Goal: Communication & Community: Share content

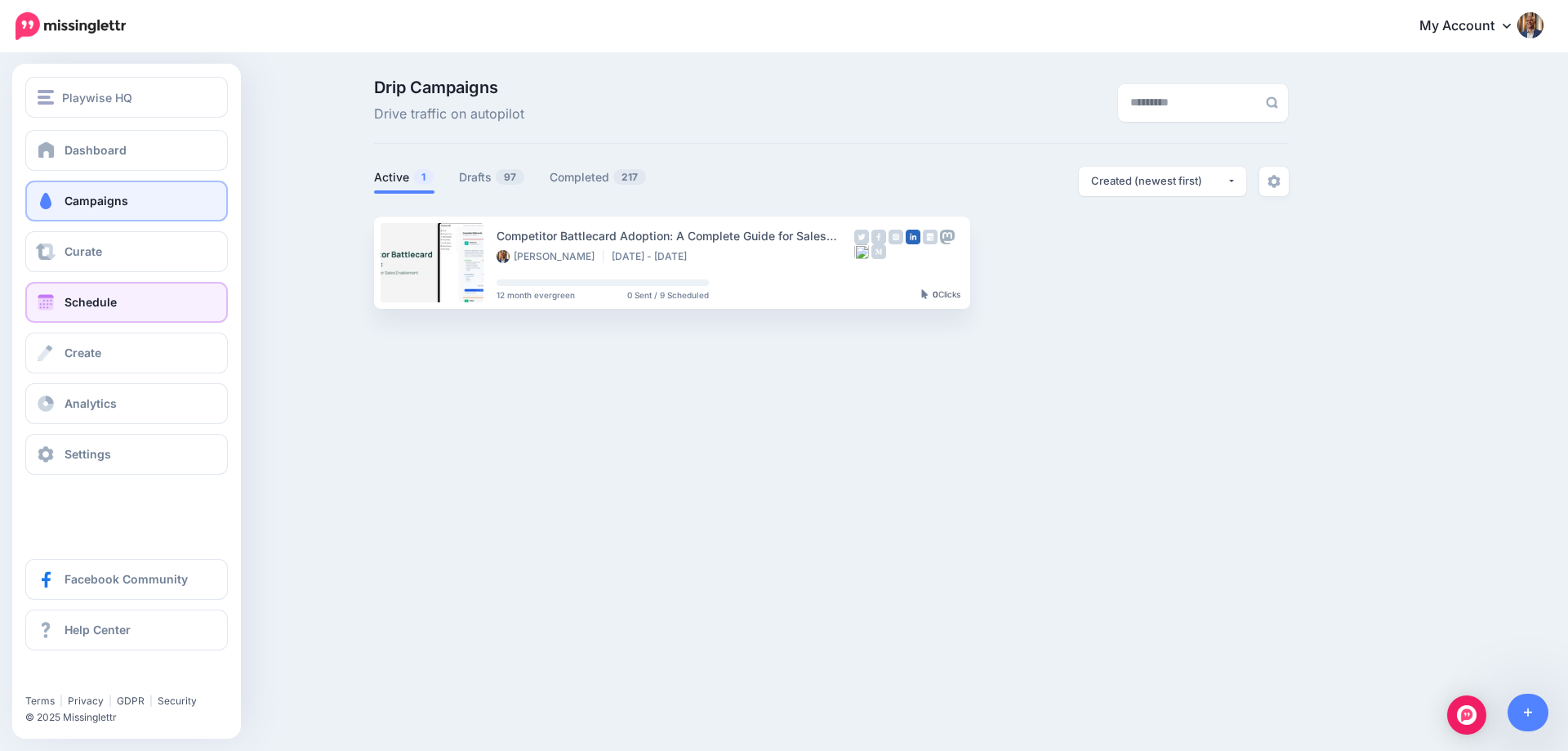
click at [73, 290] on link "Schedule" at bounding box center [126, 302] width 202 height 41
click at [100, 304] on span "Schedule" at bounding box center [89, 302] width 52 height 14
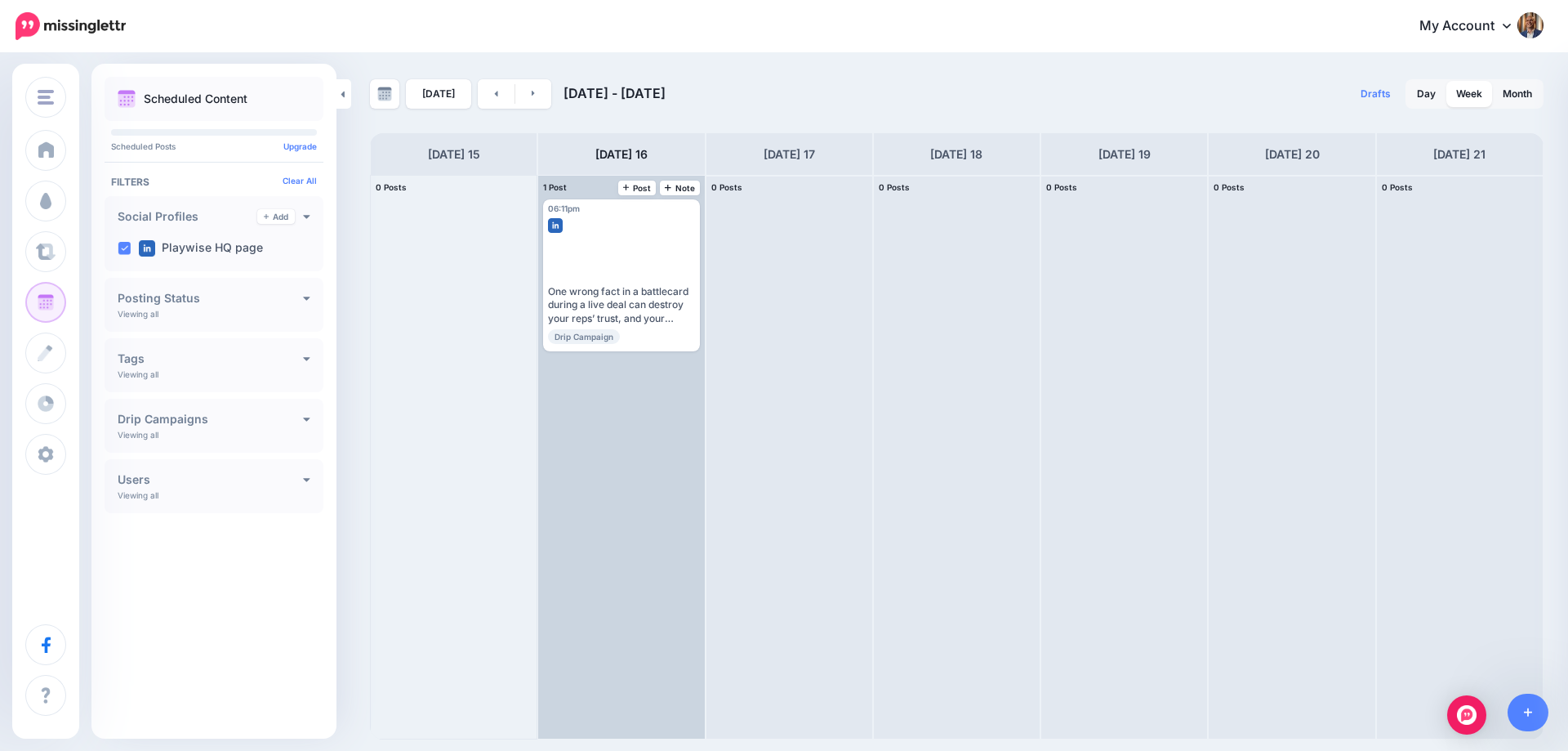
click at [623, 384] on div "06:11pm Tue, September 16, 2025 06:11pm One wrong fact in a battlecard during a…" at bounding box center [621, 456] width 166 height 563
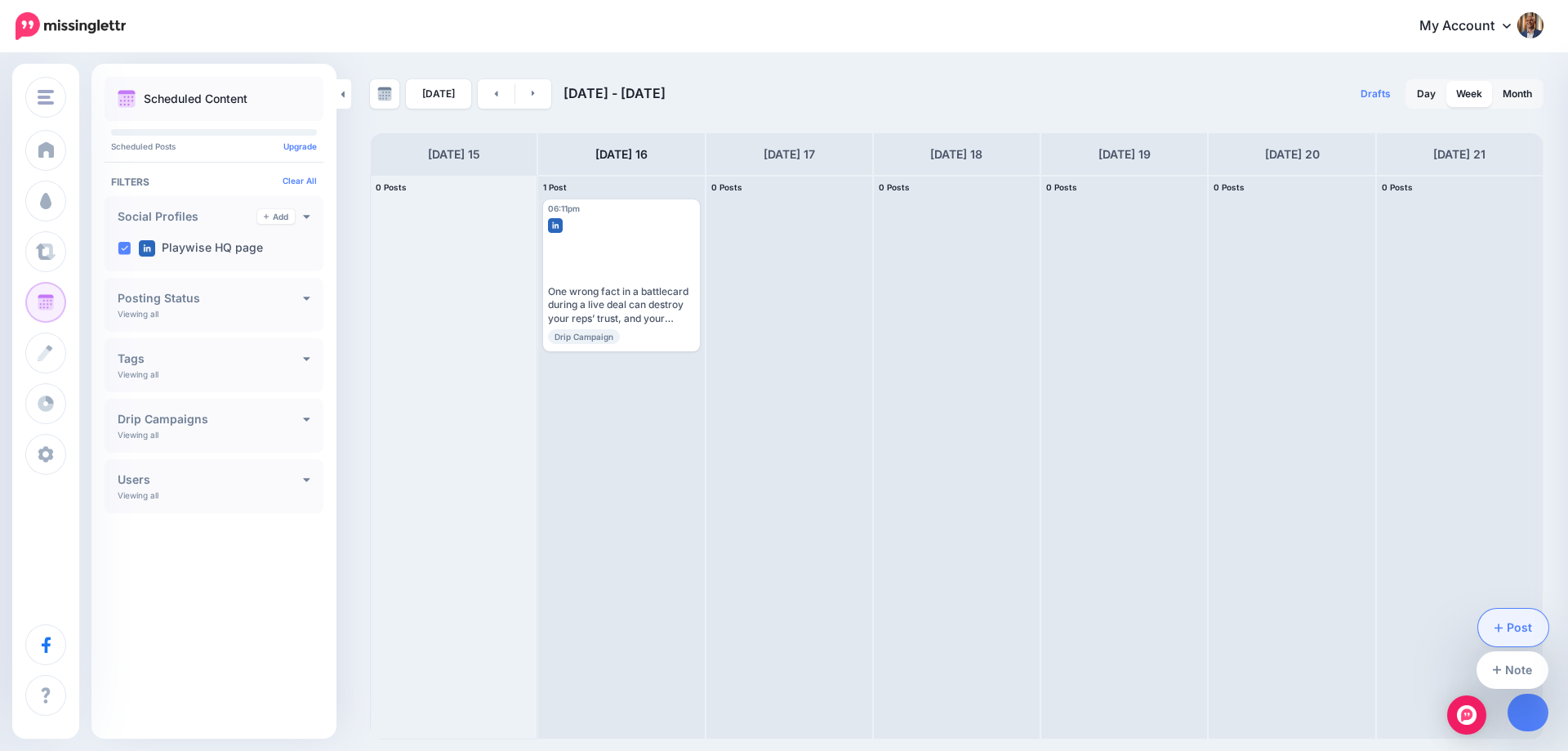
click at [1520, 627] on link "Post" at bounding box center [1512, 628] width 71 height 38
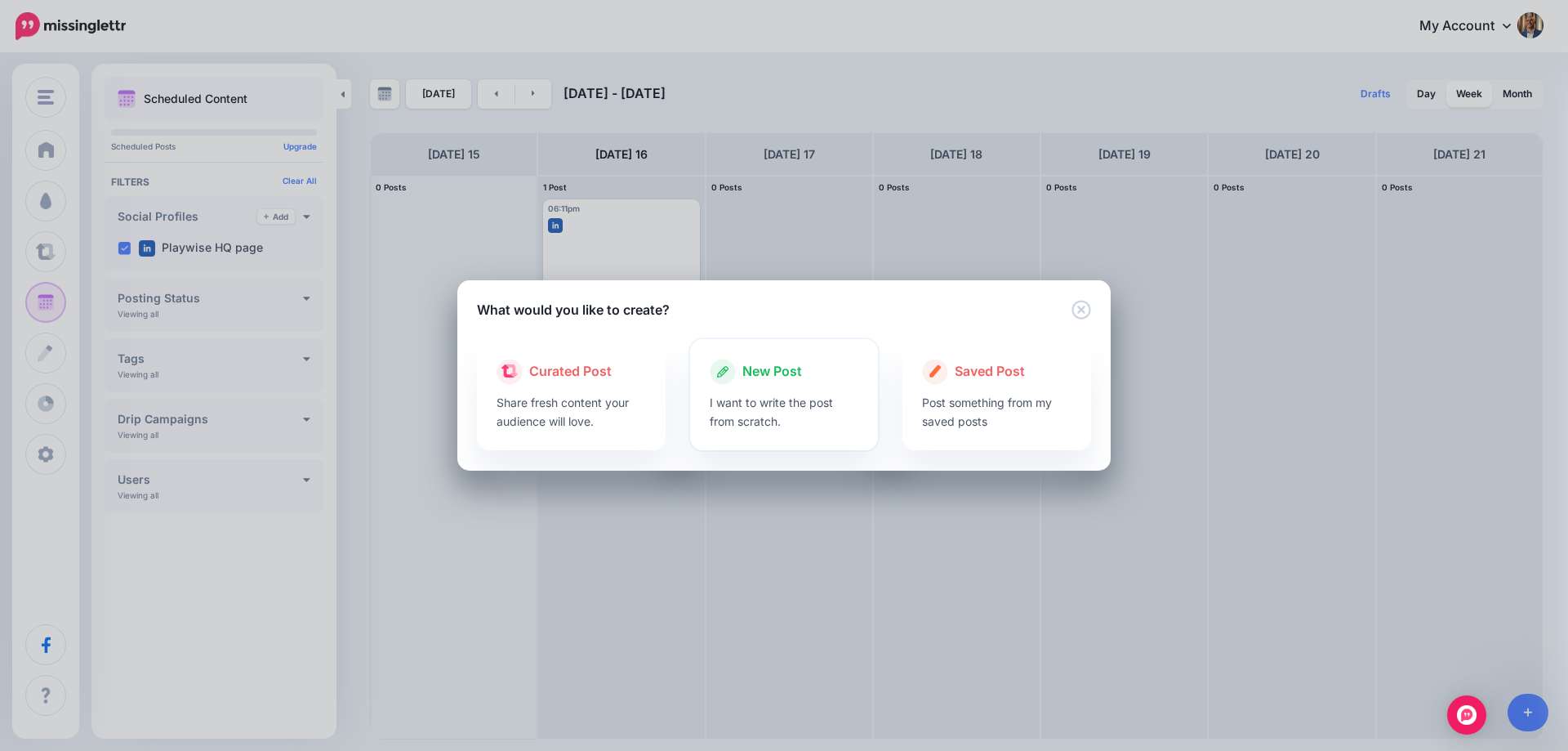
click at [776, 400] on p "I want to write the post from scratch." at bounding box center [784, 412] width 150 height 38
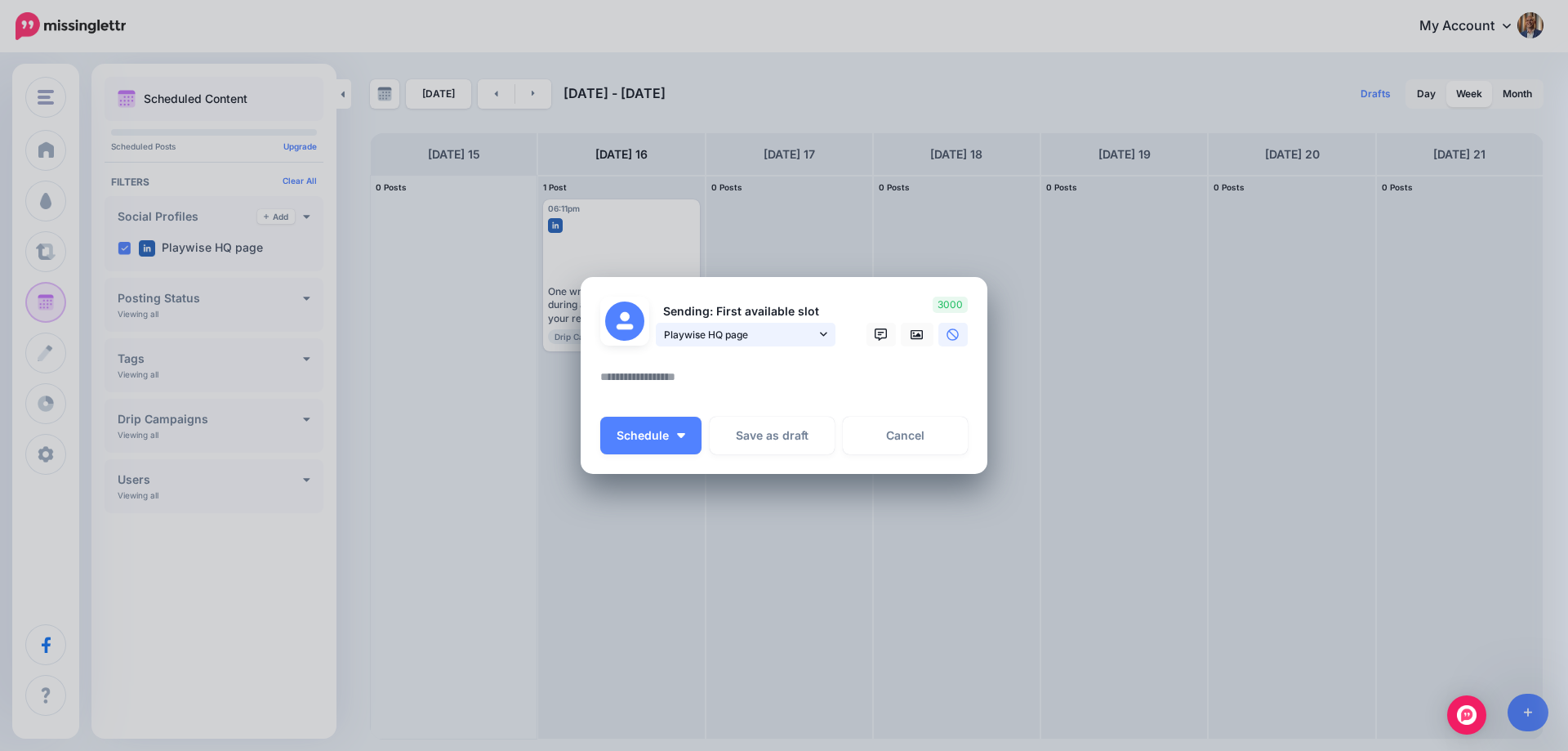
click at [770, 337] on span "Playwise HQ page" at bounding box center [739, 335] width 152 height 17
click at [680, 384] on textarea at bounding box center [787, 383] width 376 height 32
click at [897, 433] on link "Cancel" at bounding box center [905, 435] width 125 height 38
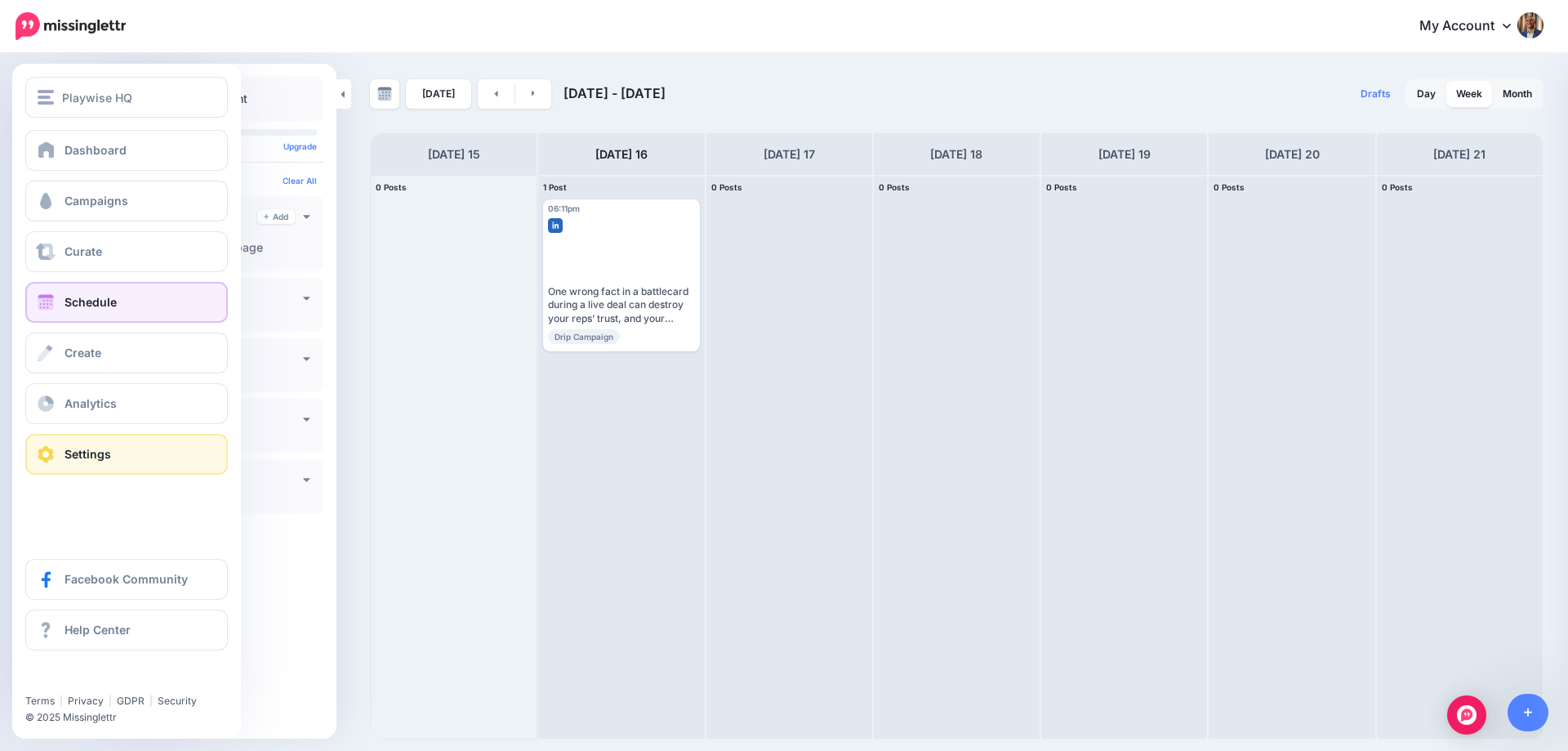
click at [79, 449] on span "Settings" at bounding box center [87, 453] width 46 height 14
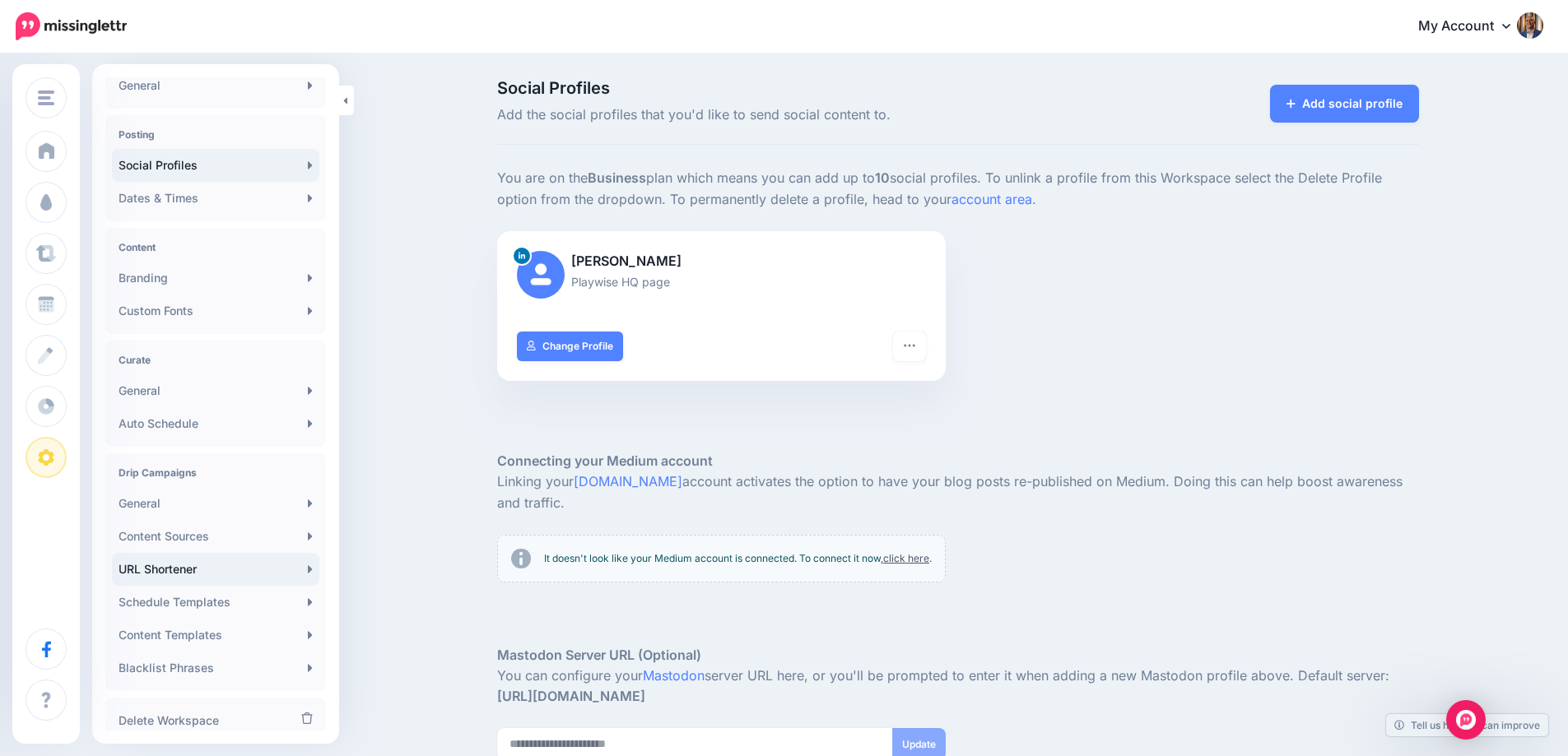
scroll to position [65, 0]
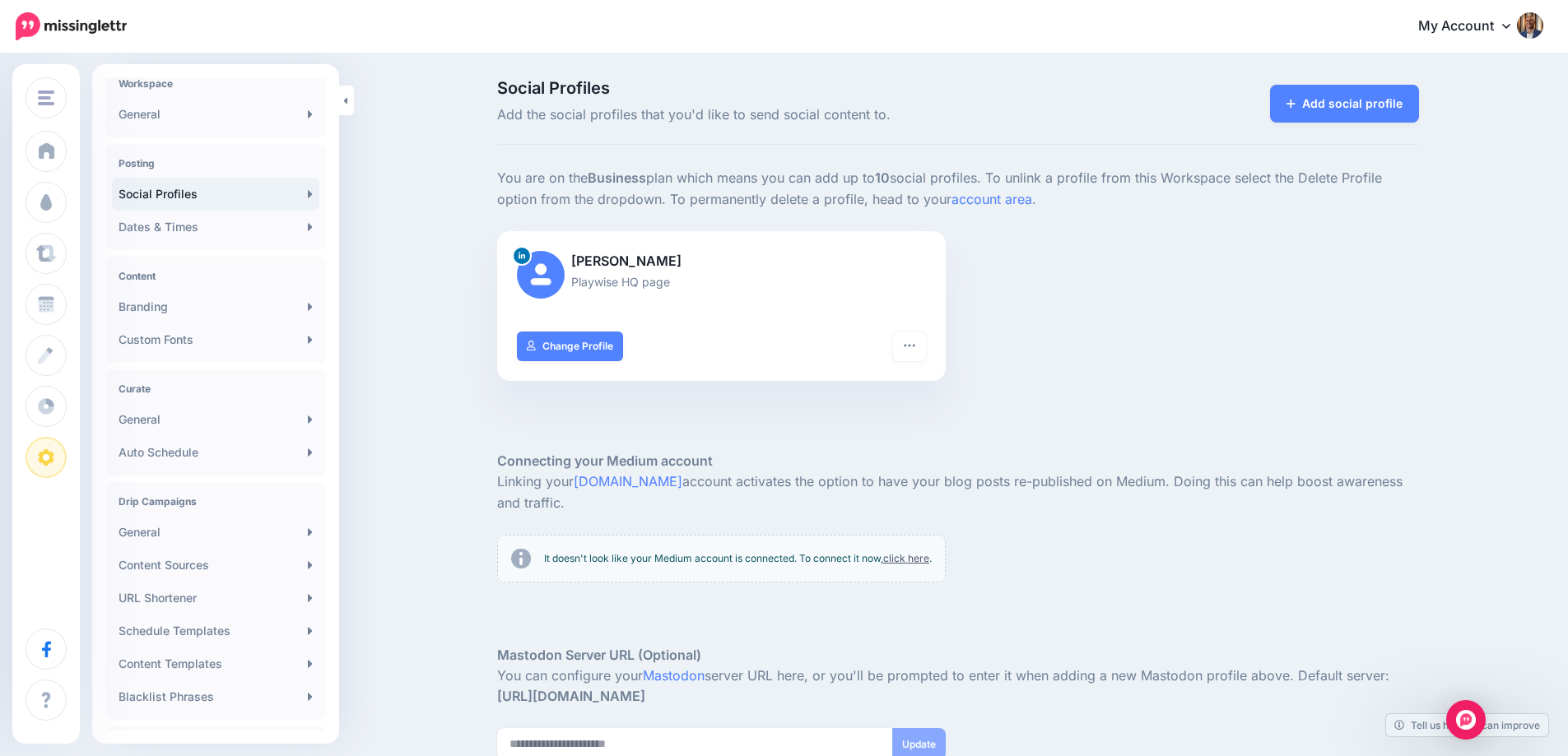
click at [227, 194] on link "Social Profiles" at bounding box center [215, 194] width 207 height 33
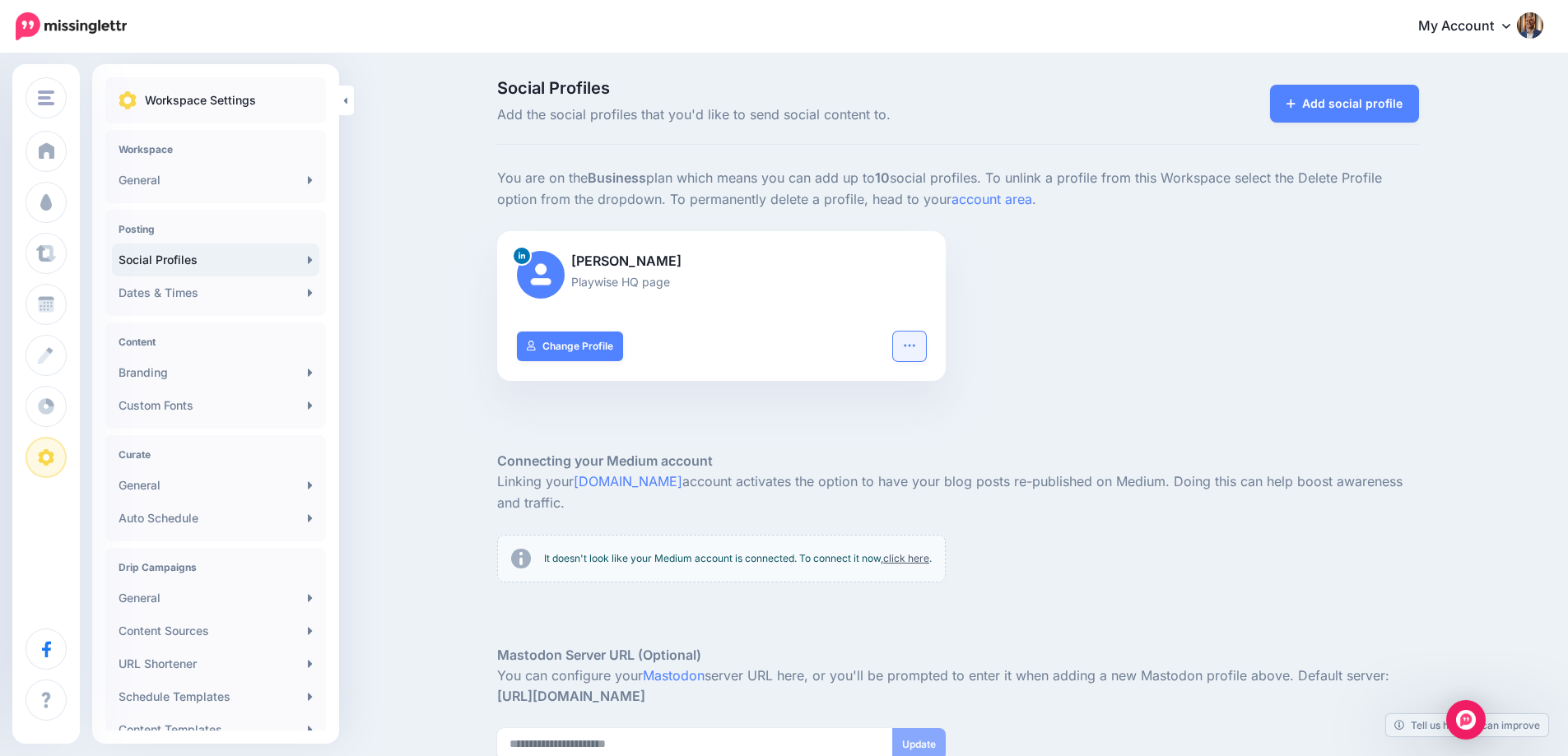
click at [925, 342] on button "button" at bounding box center [909, 345] width 33 height 29
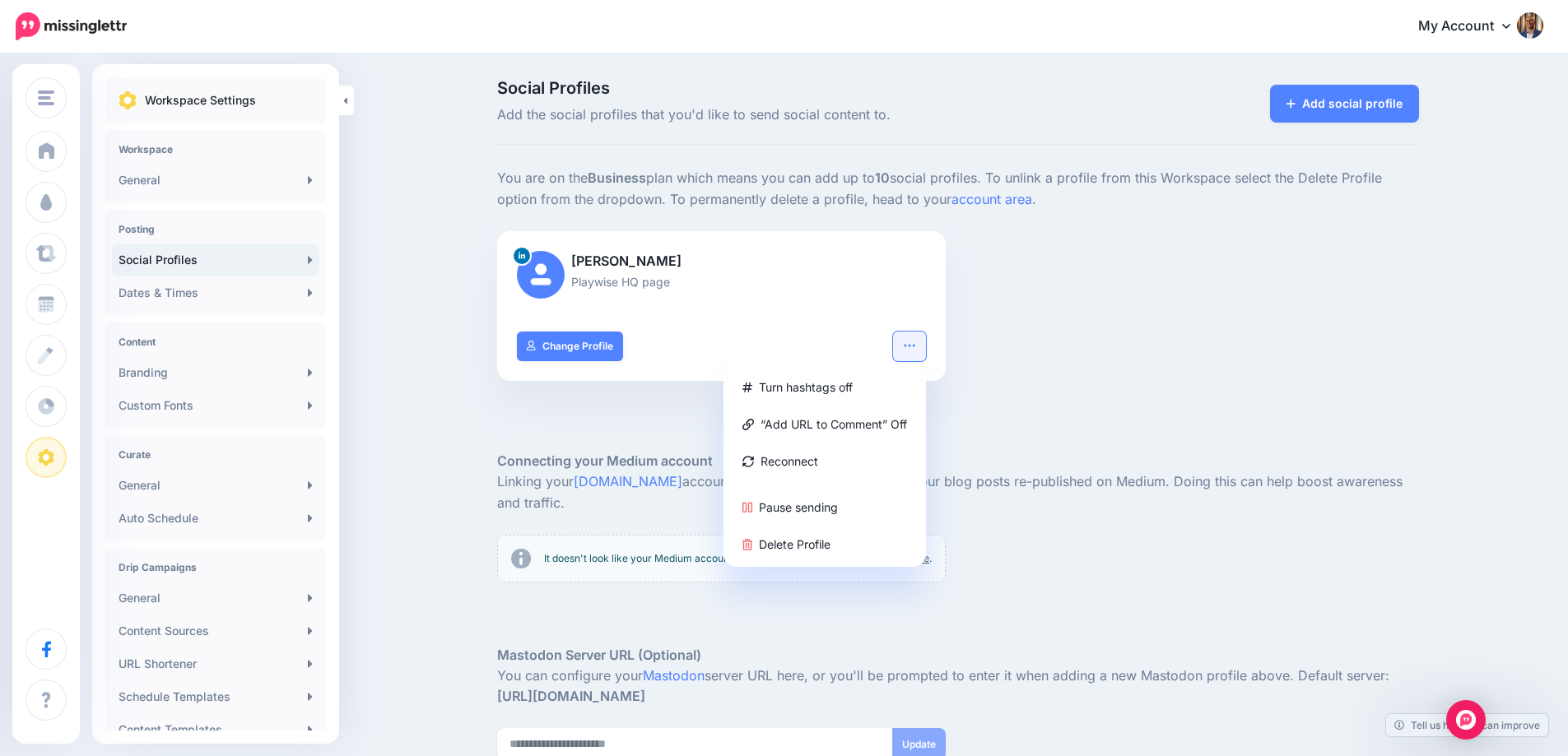
click at [925, 342] on button "button" at bounding box center [909, 345] width 33 height 29
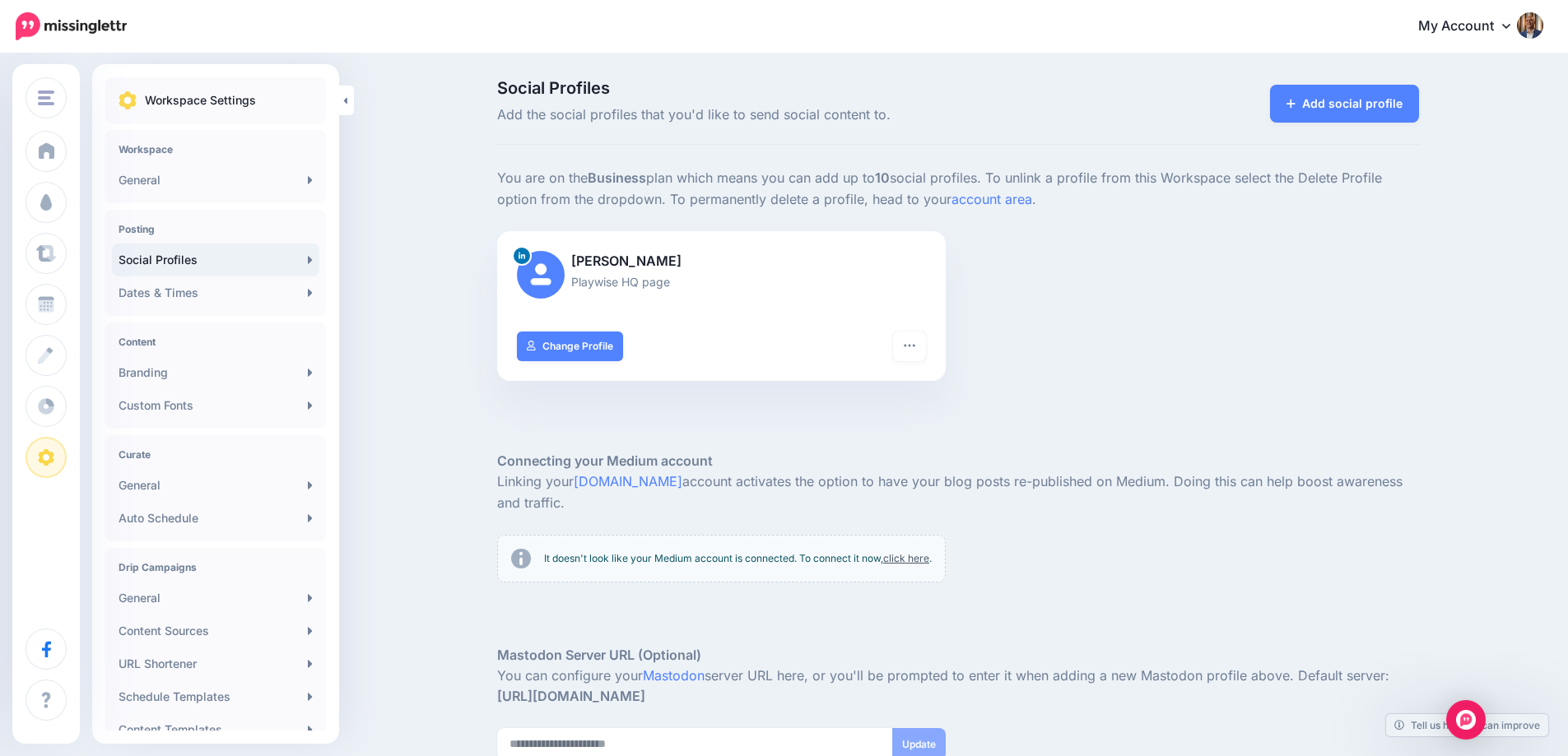
click at [1048, 329] on div "Paul T Playwise HQ page Turn hashtags off “Add URL to Comment” Off Reconnect Pa…" at bounding box center [958, 316] width 946 height 170
click at [1297, 110] on link "Add social profile" at bounding box center [1344, 103] width 149 height 38
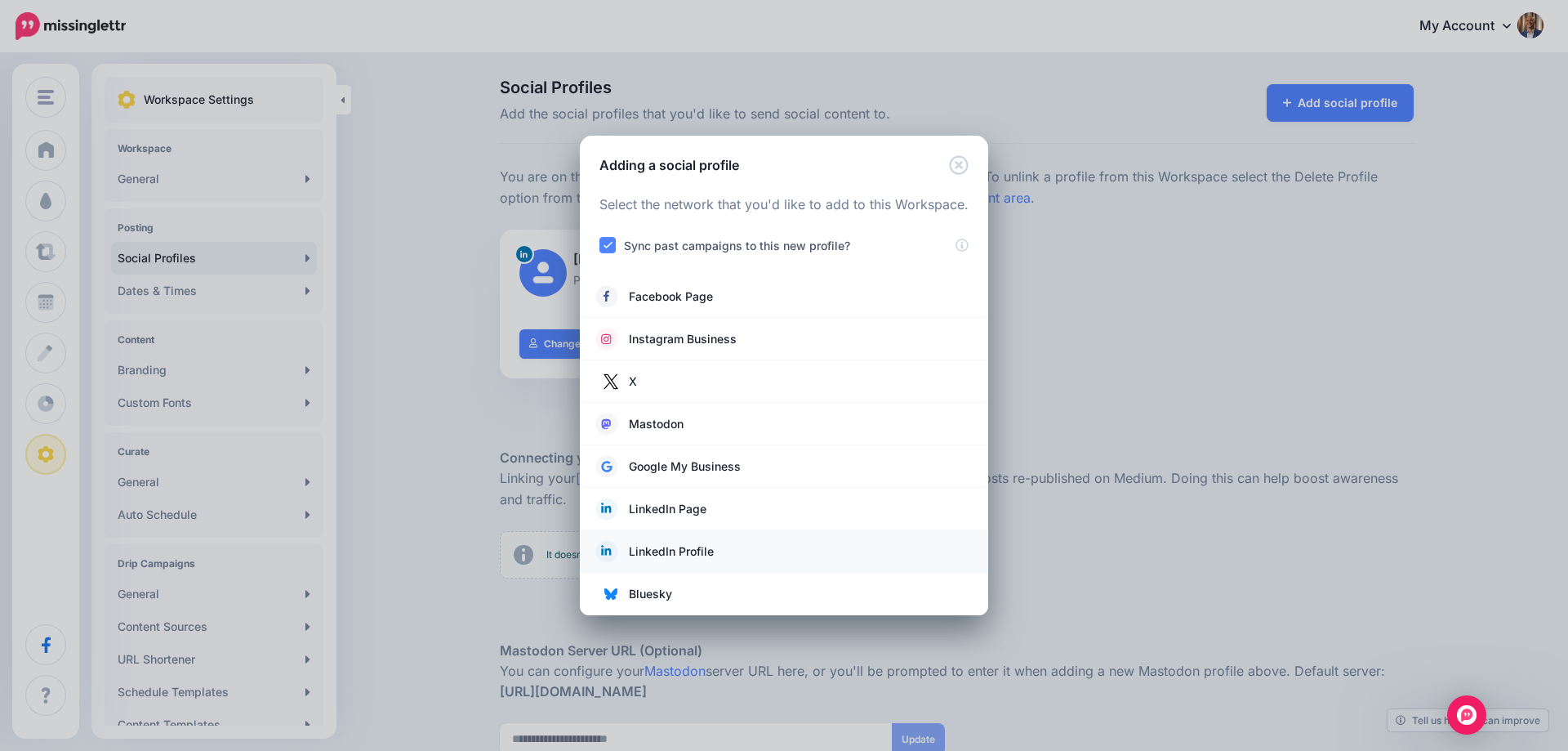
click at [715, 553] on link "LinkedIn Profile" at bounding box center [784, 551] width 376 height 23
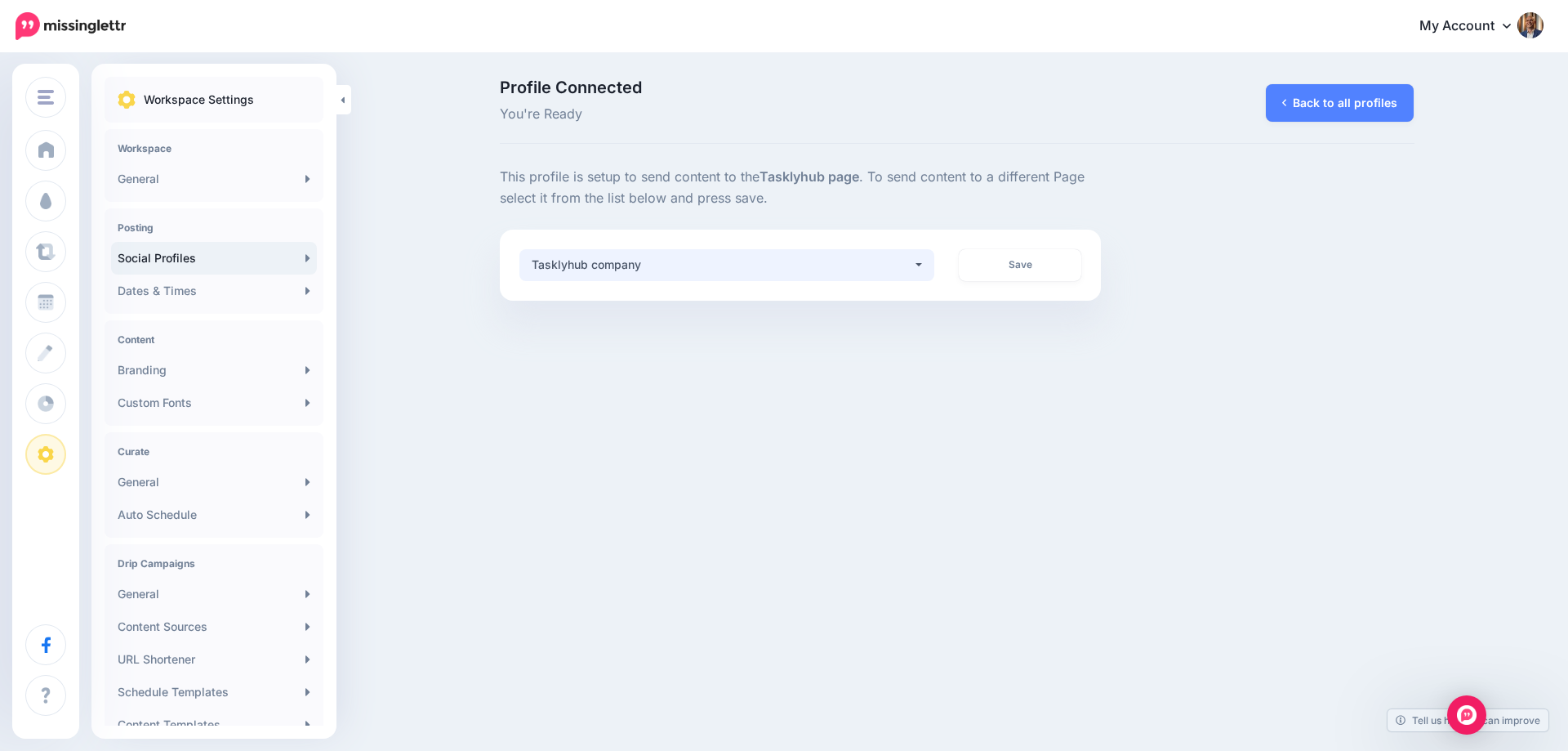
click at [924, 265] on button "Tasklyhub company" at bounding box center [726, 265] width 415 height 32
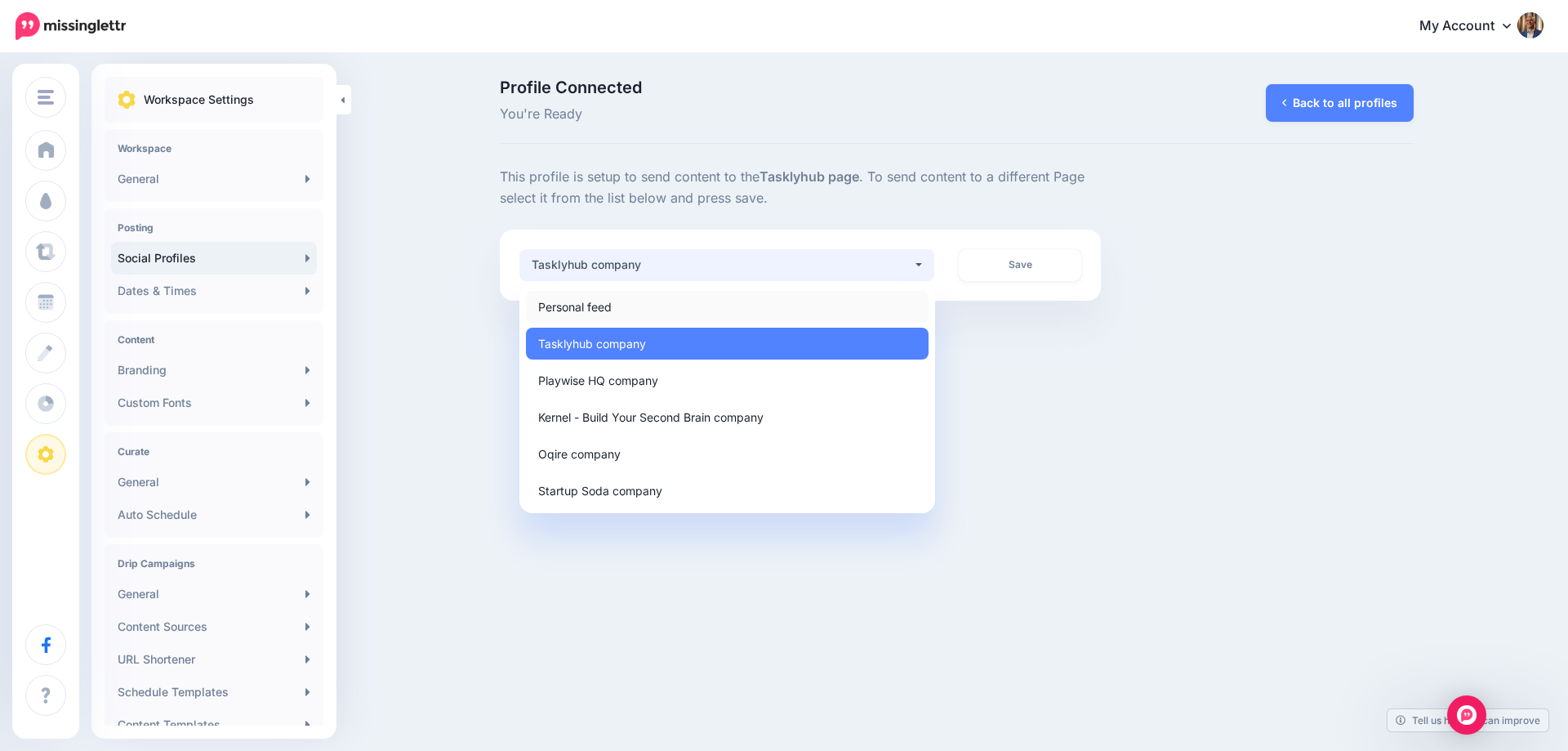
click at [676, 309] on link "Personal feed" at bounding box center [726, 307] width 402 height 32
select select "*"
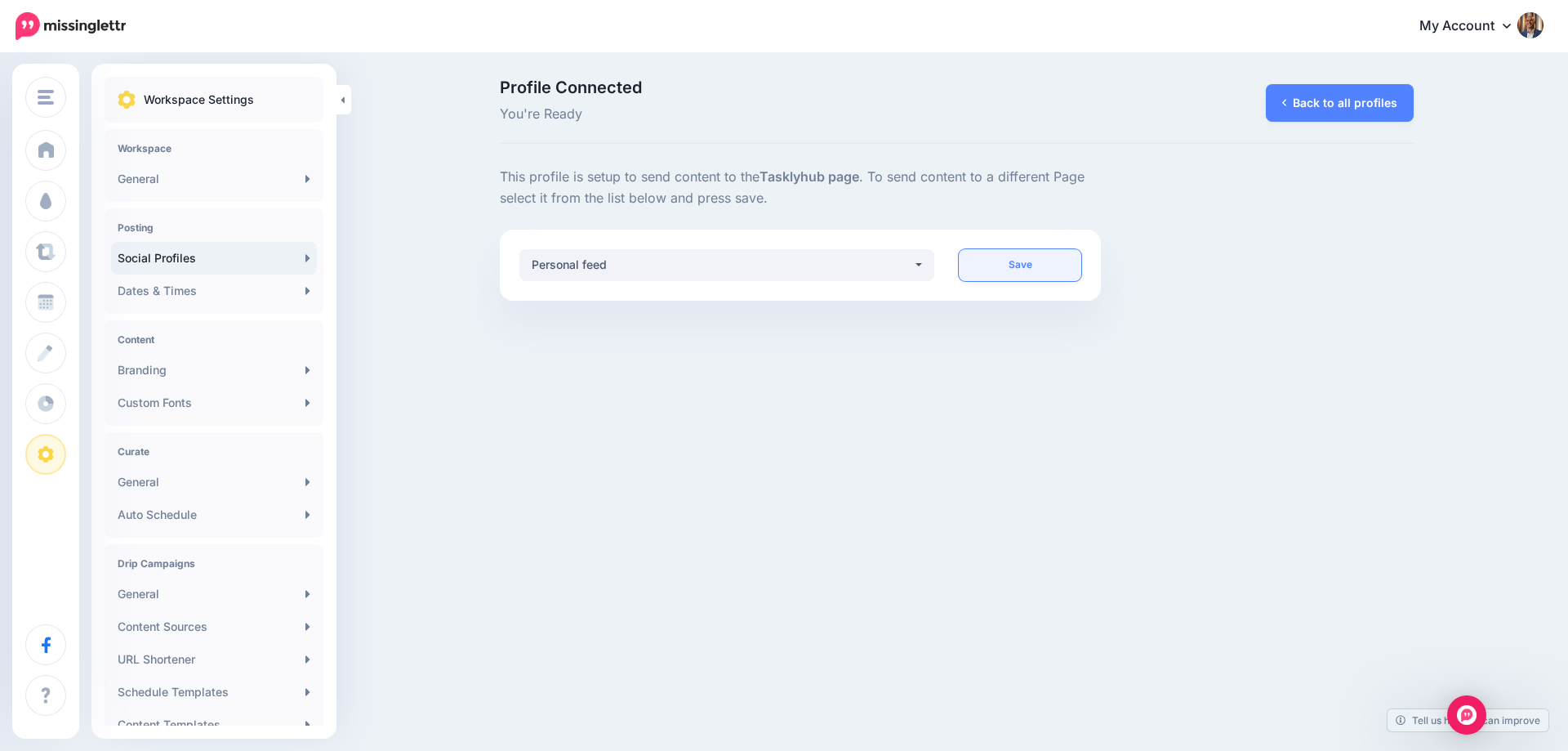
click at [1004, 270] on link "Save" at bounding box center [1020, 265] width 122 height 32
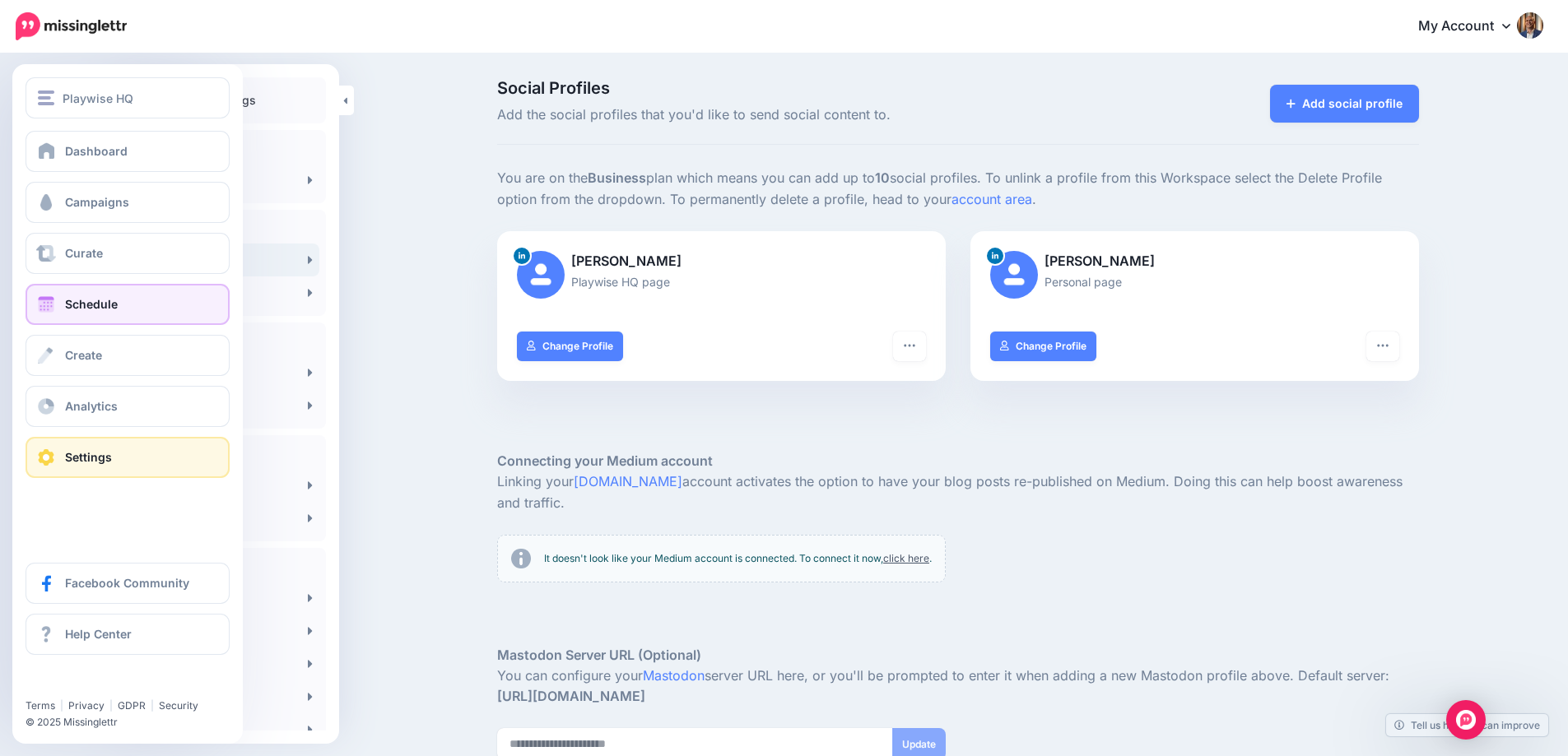
click at [59, 300] on link "Schedule" at bounding box center [127, 304] width 204 height 41
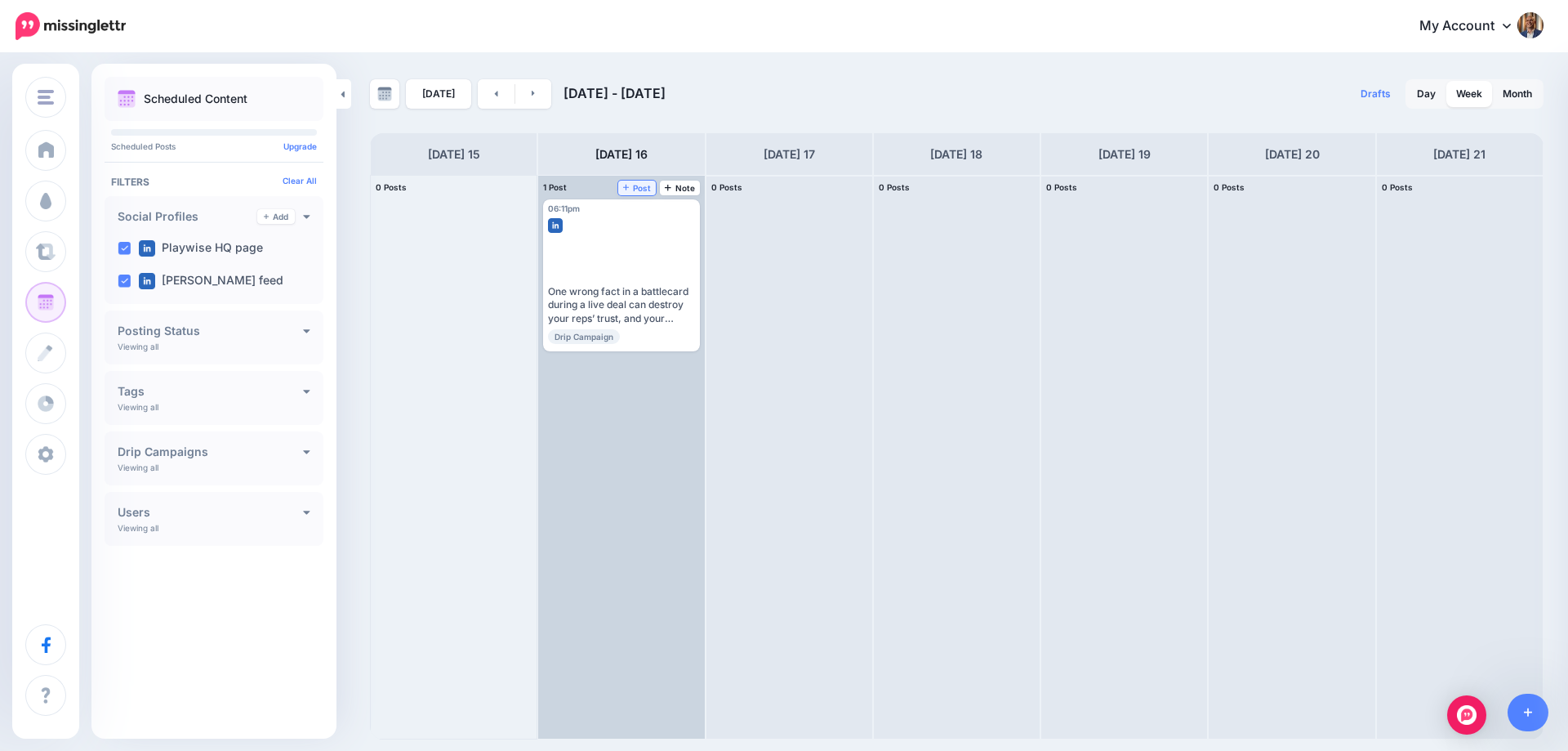
click at [638, 189] on span "Post" at bounding box center [638, 188] width 28 height 8
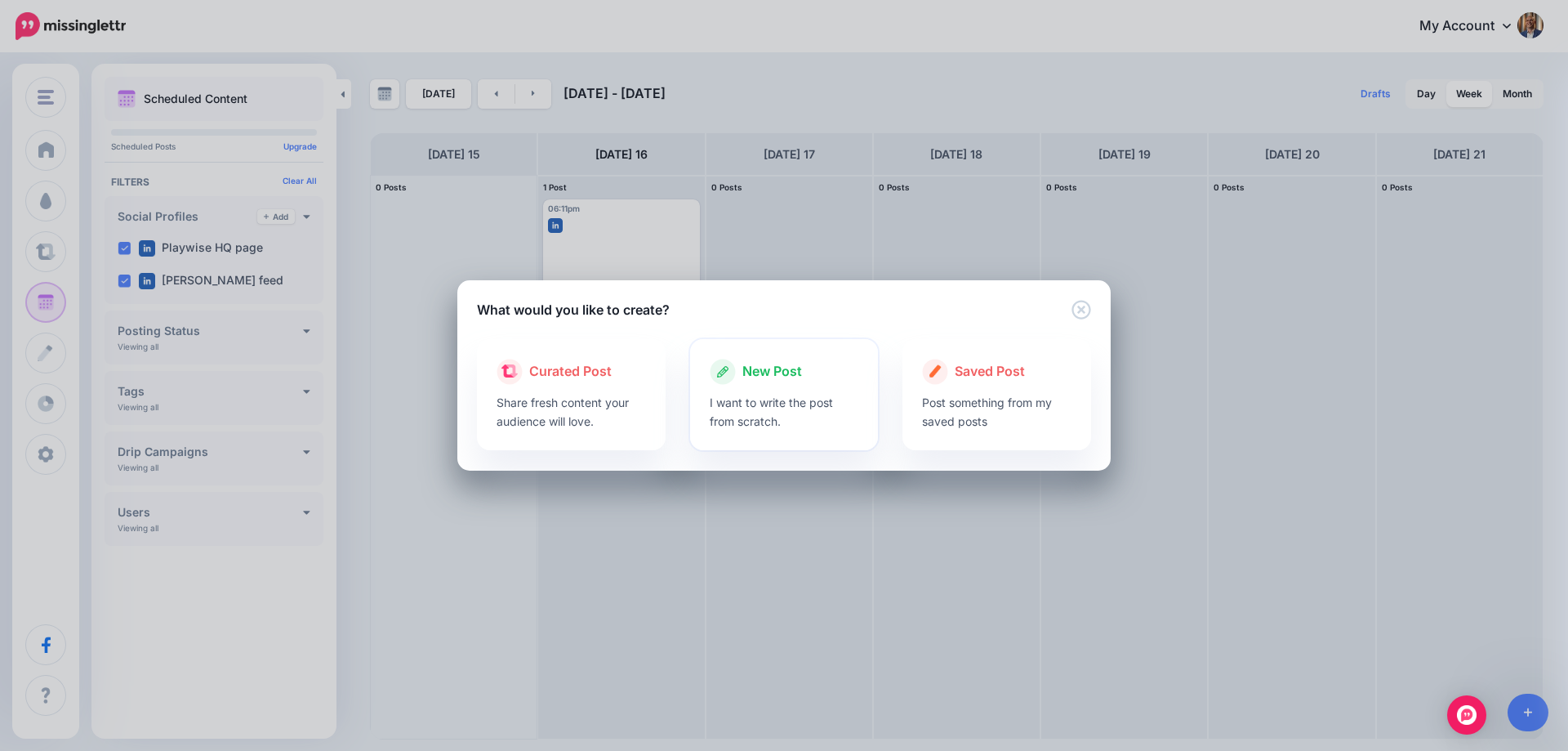
click at [776, 377] on span "New Post" at bounding box center [771, 371] width 59 height 22
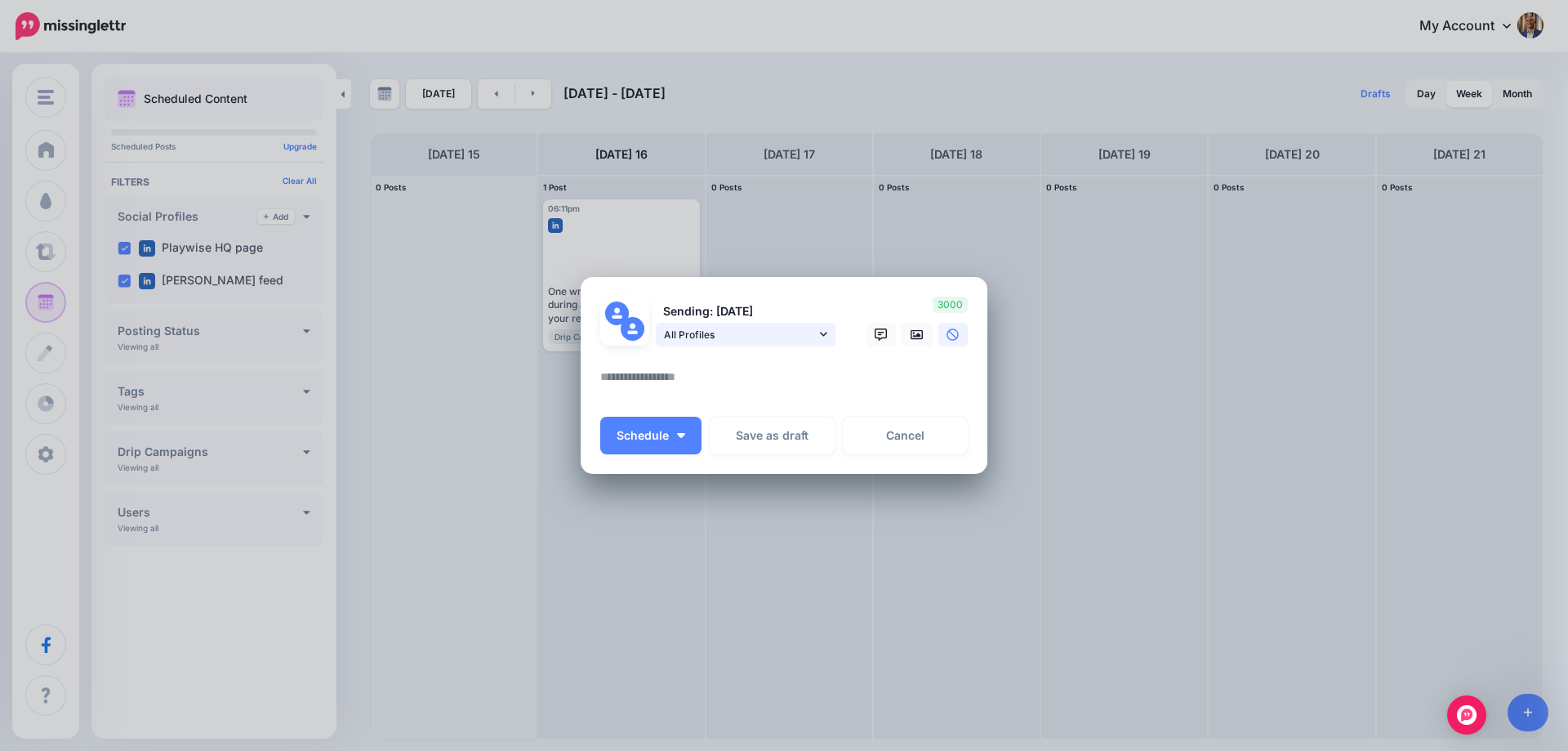
click at [761, 336] on span "All Profiles" at bounding box center [739, 335] width 152 height 17
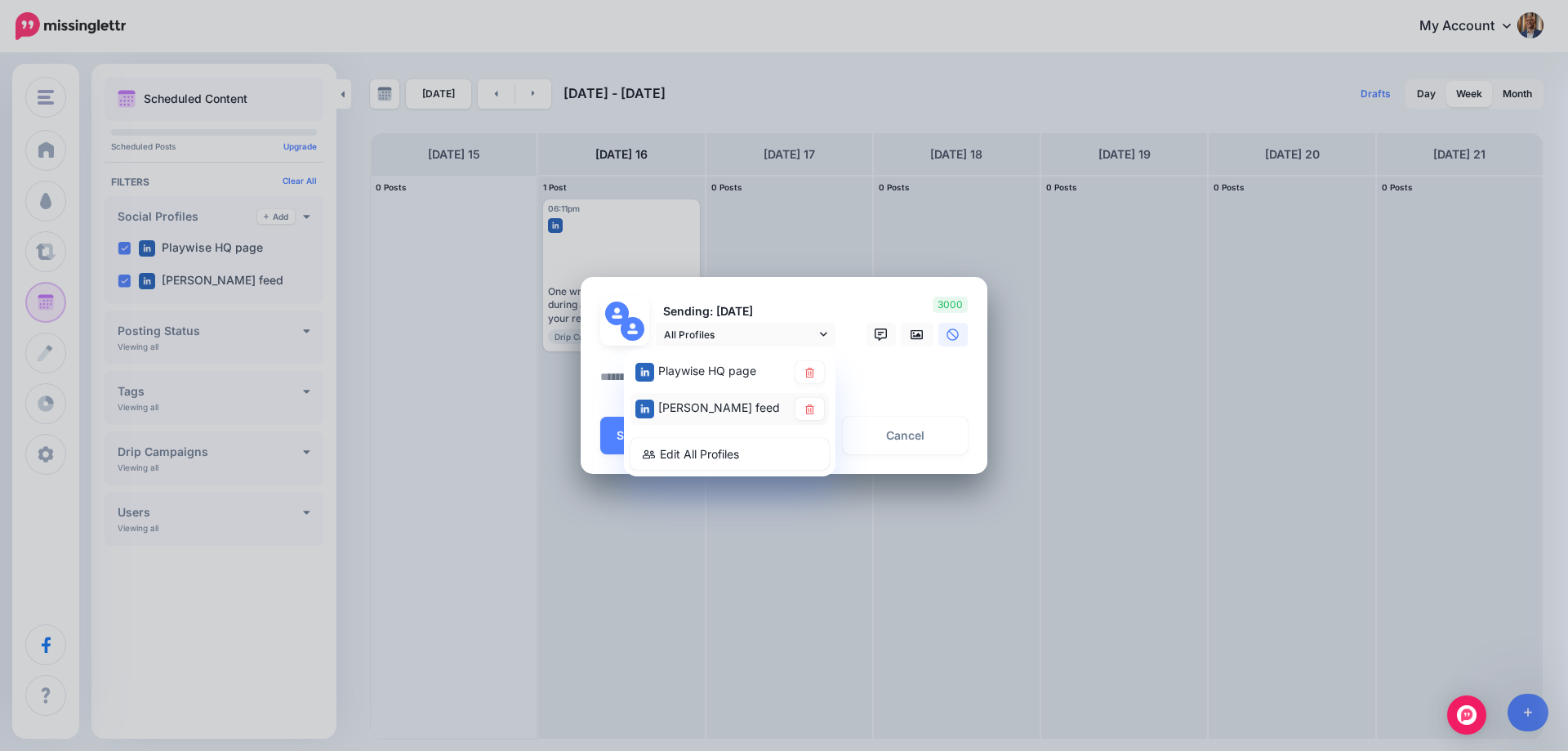
click at [690, 402] on span "[PERSON_NAME] feed" at bounding box center [719, 407] width 121 height 14
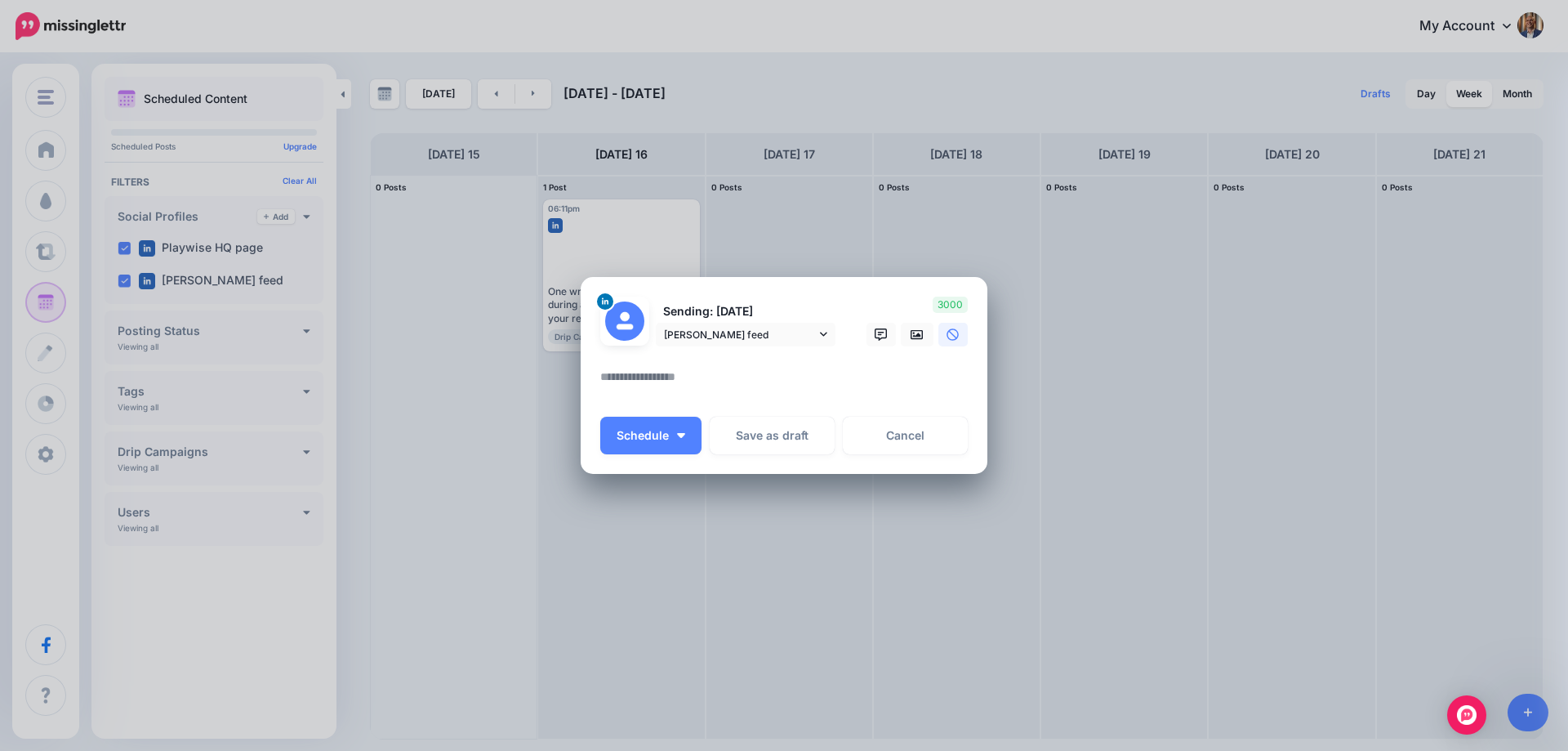
click at [687, 369] on textarea at bounding box center [787, 383] width 376 height 32
paste textarea "**********"
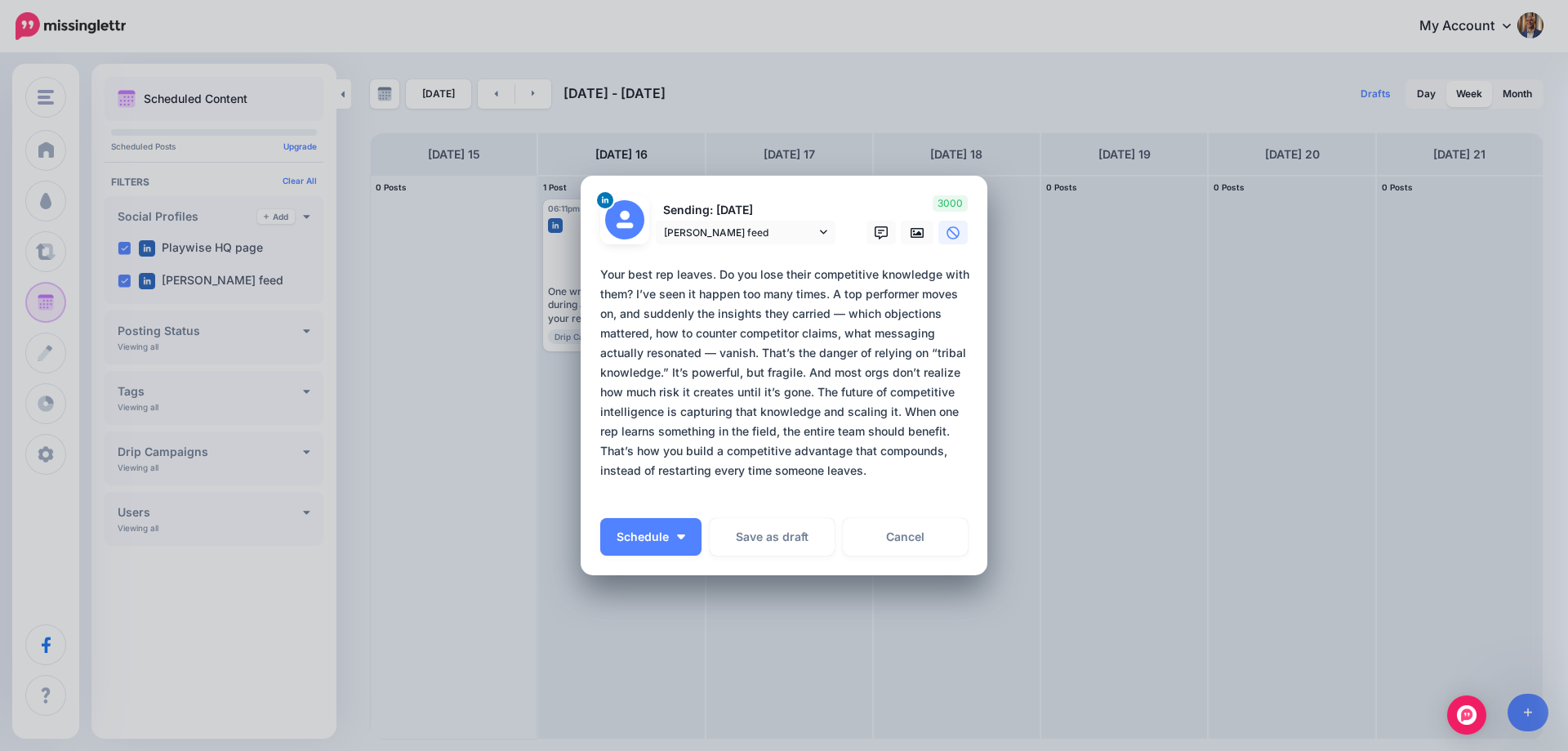
click at [631, 291] on textarea "**********" at bounding box center [787, 383] width 376 height 236
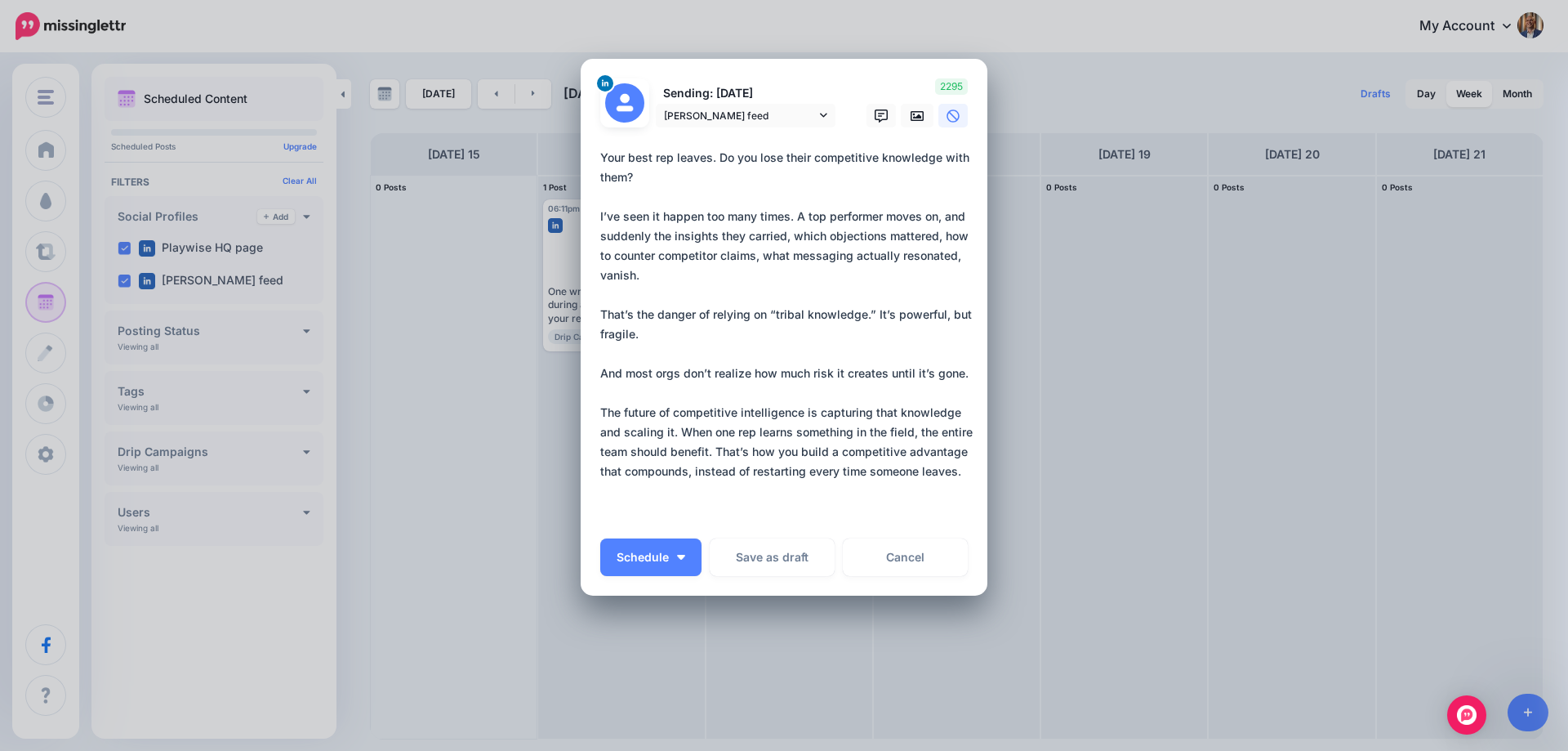
scroll to position [71, 0]
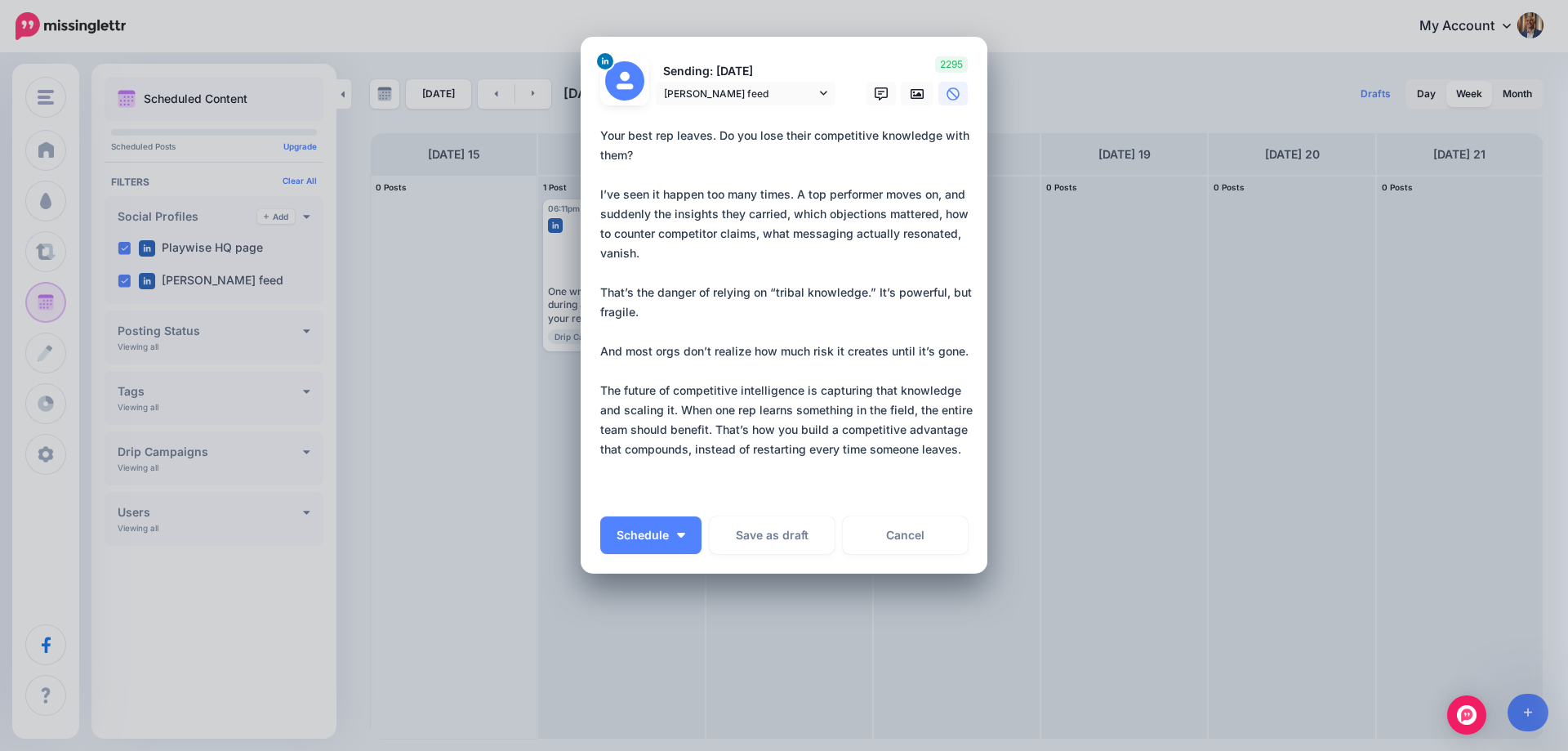
click at [677, 402] on textarea "**********" at bounding box center [787, 312] width 376 height 372
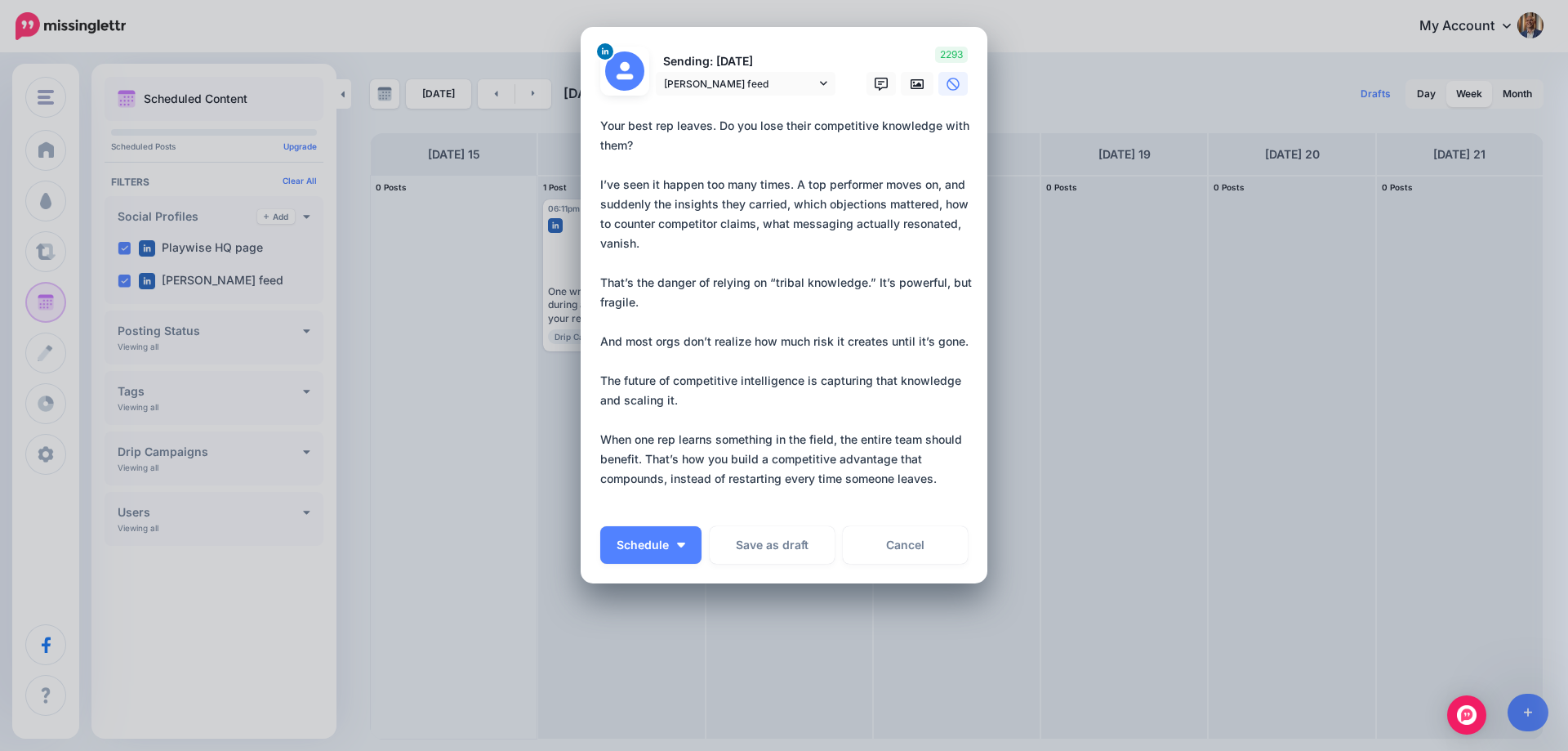
click at [943, 478] on textarea "**********" at bounding box center [787, 312] width 376 height 392
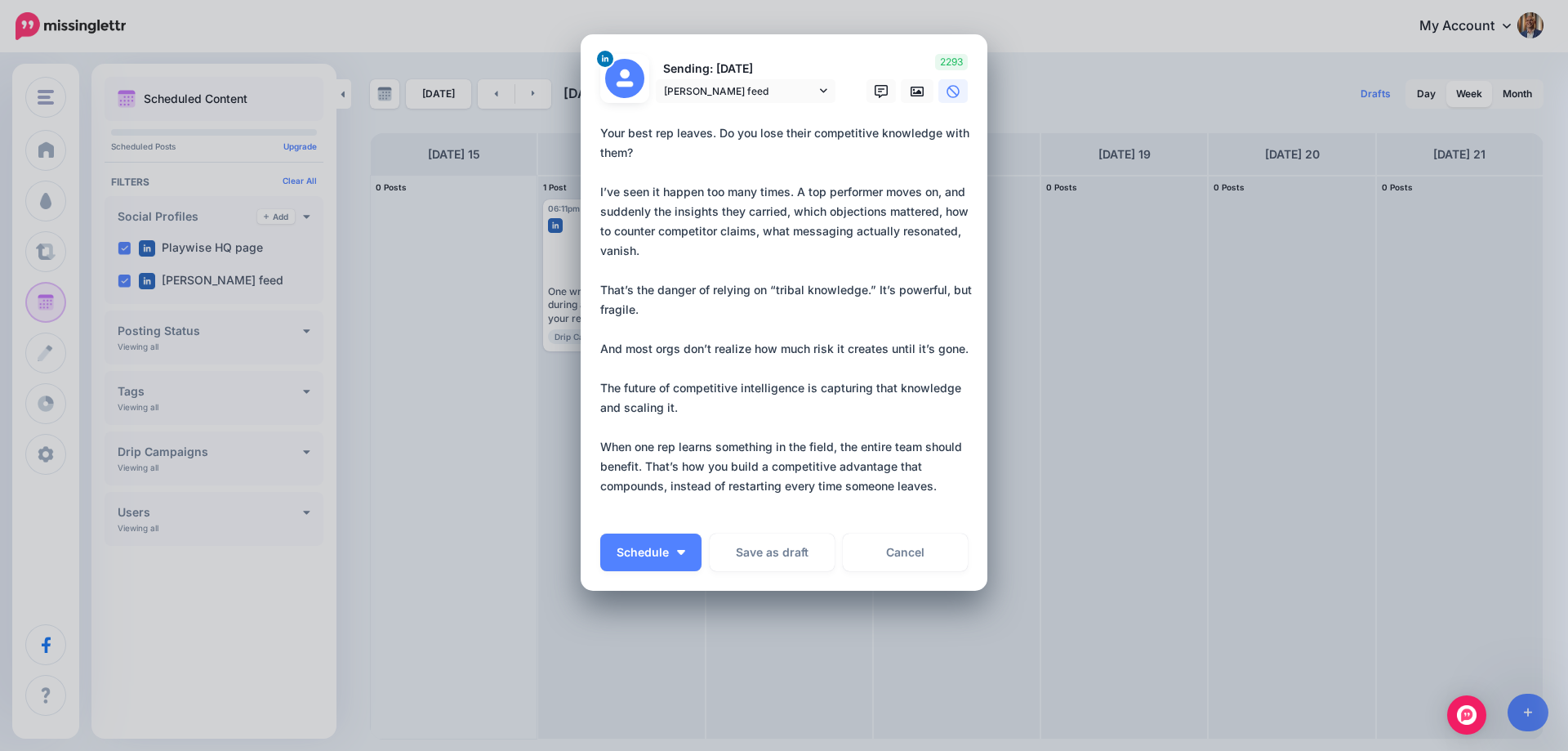
scroll to position [80, 0]
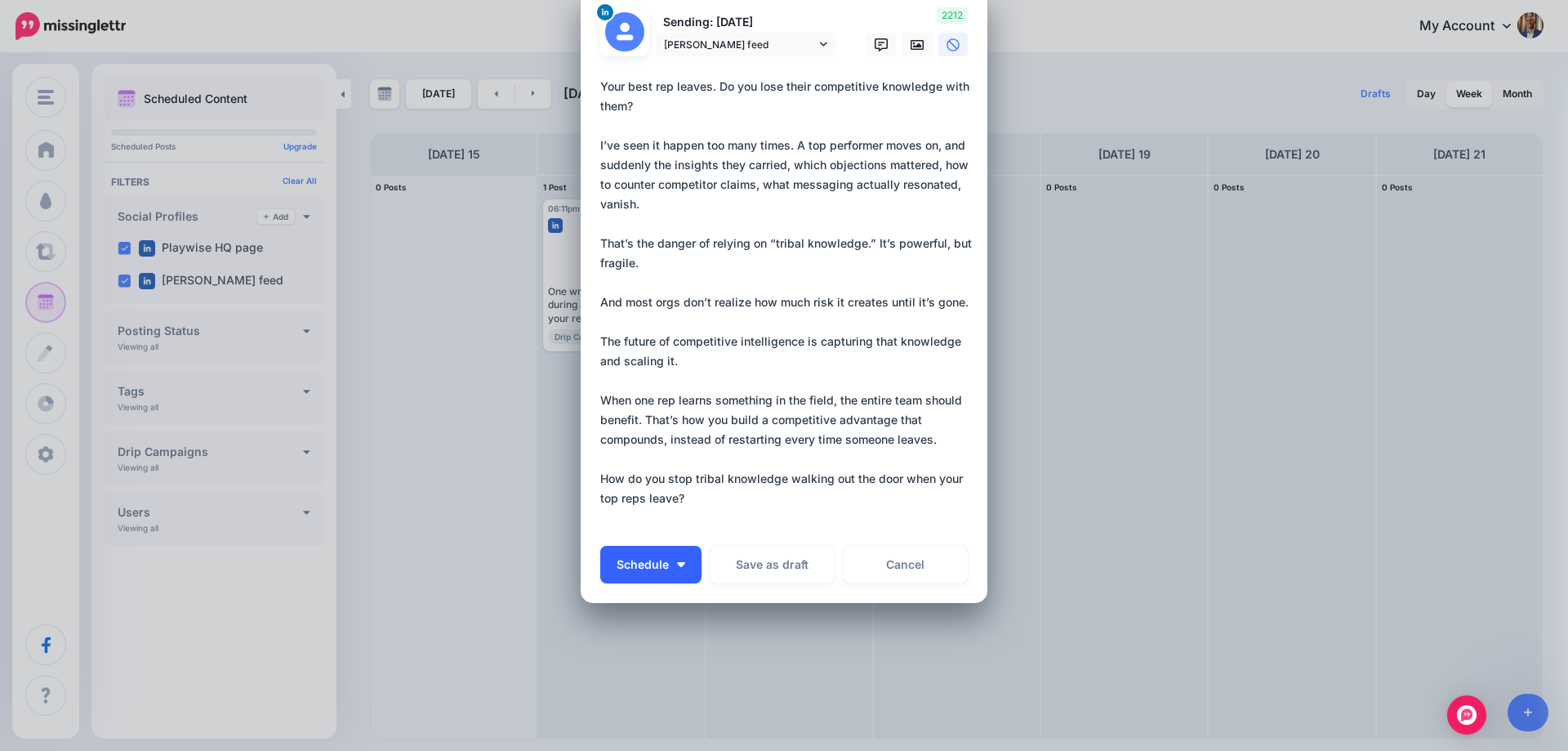
type textarea "**********"
click at [655, 579] on button "Schedule" at bounding box center [651, 564] width 102 height 38
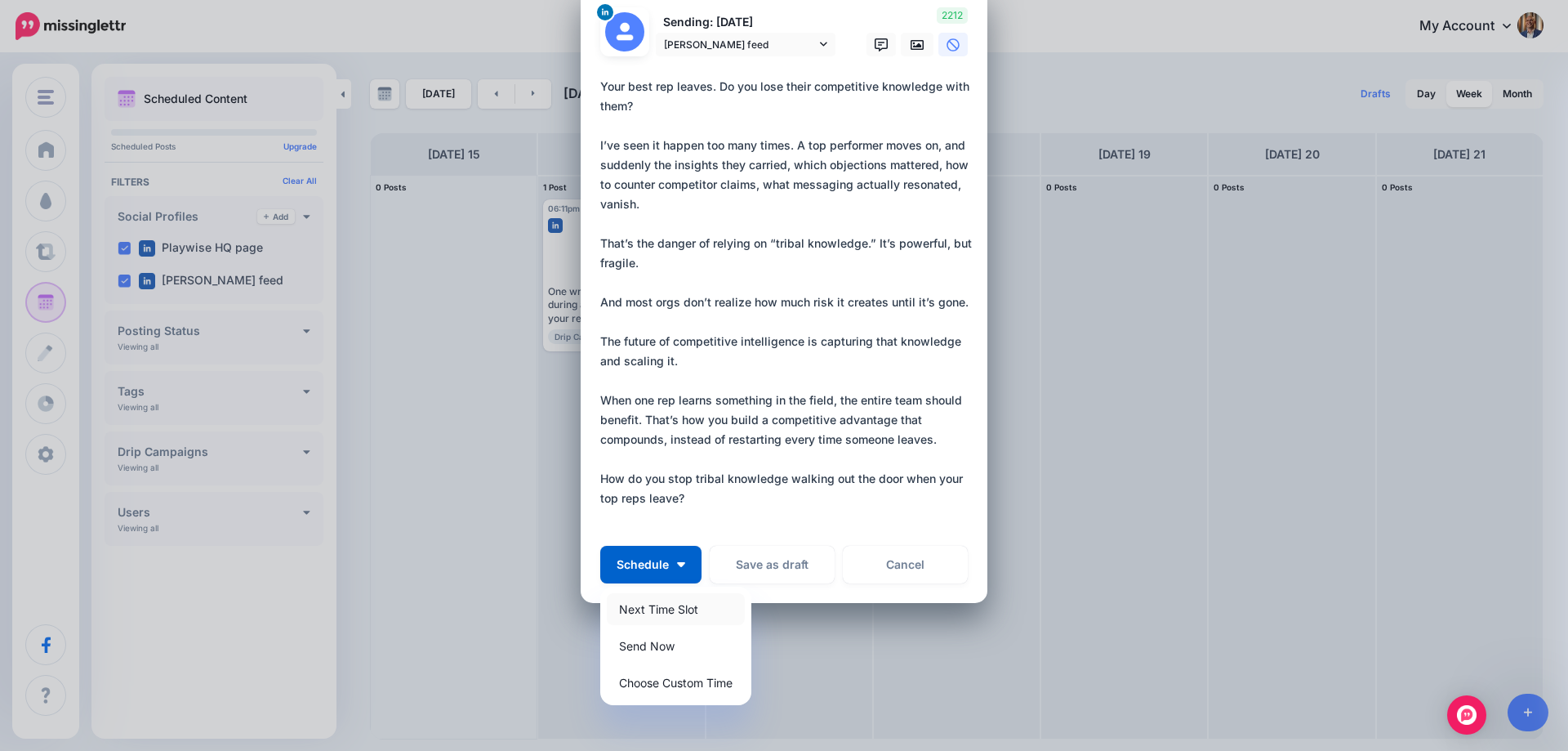
click at [670, 611] on link "Next Time Slot" at bounding box center [675, 609] width 138 height 32
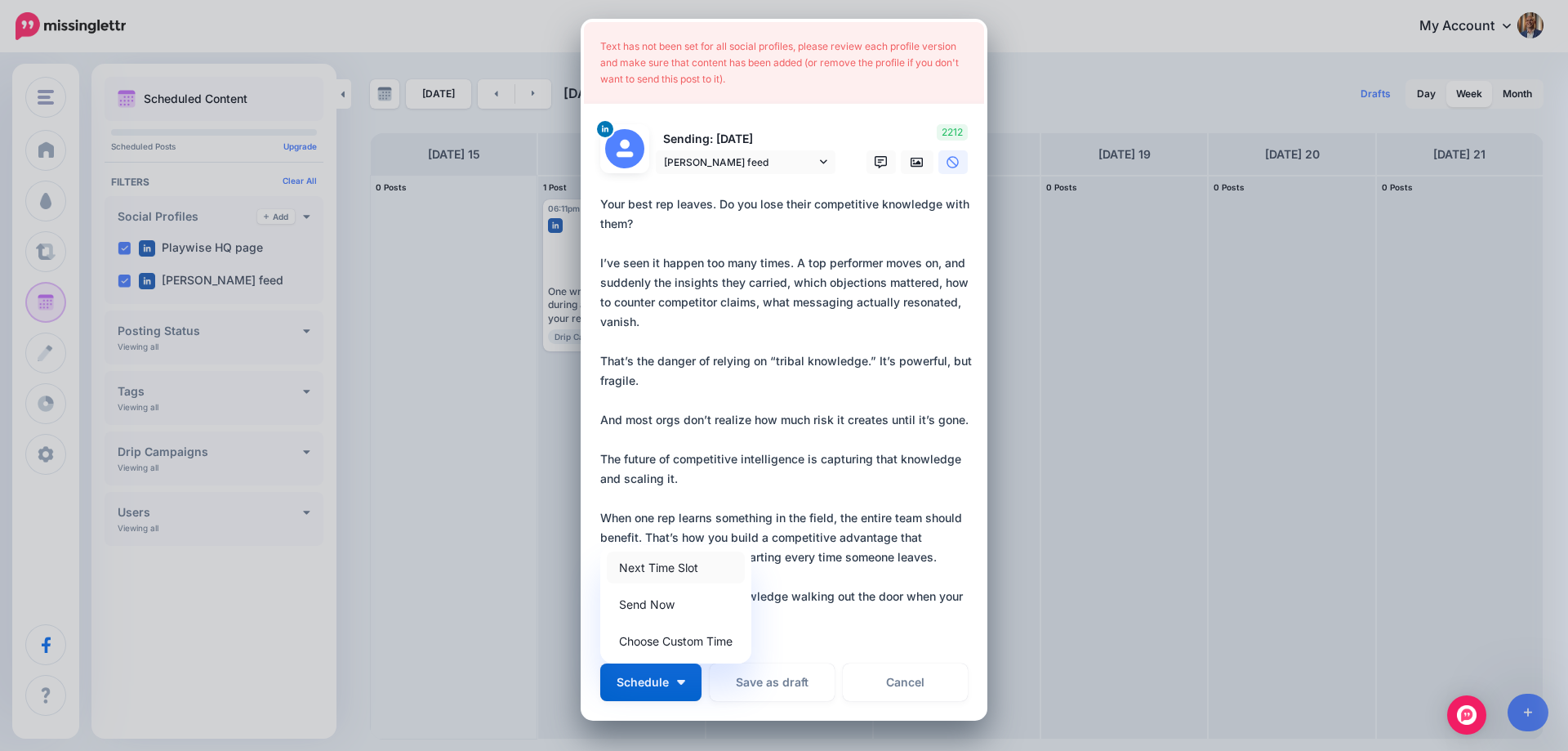
scroll to position [0, 0]
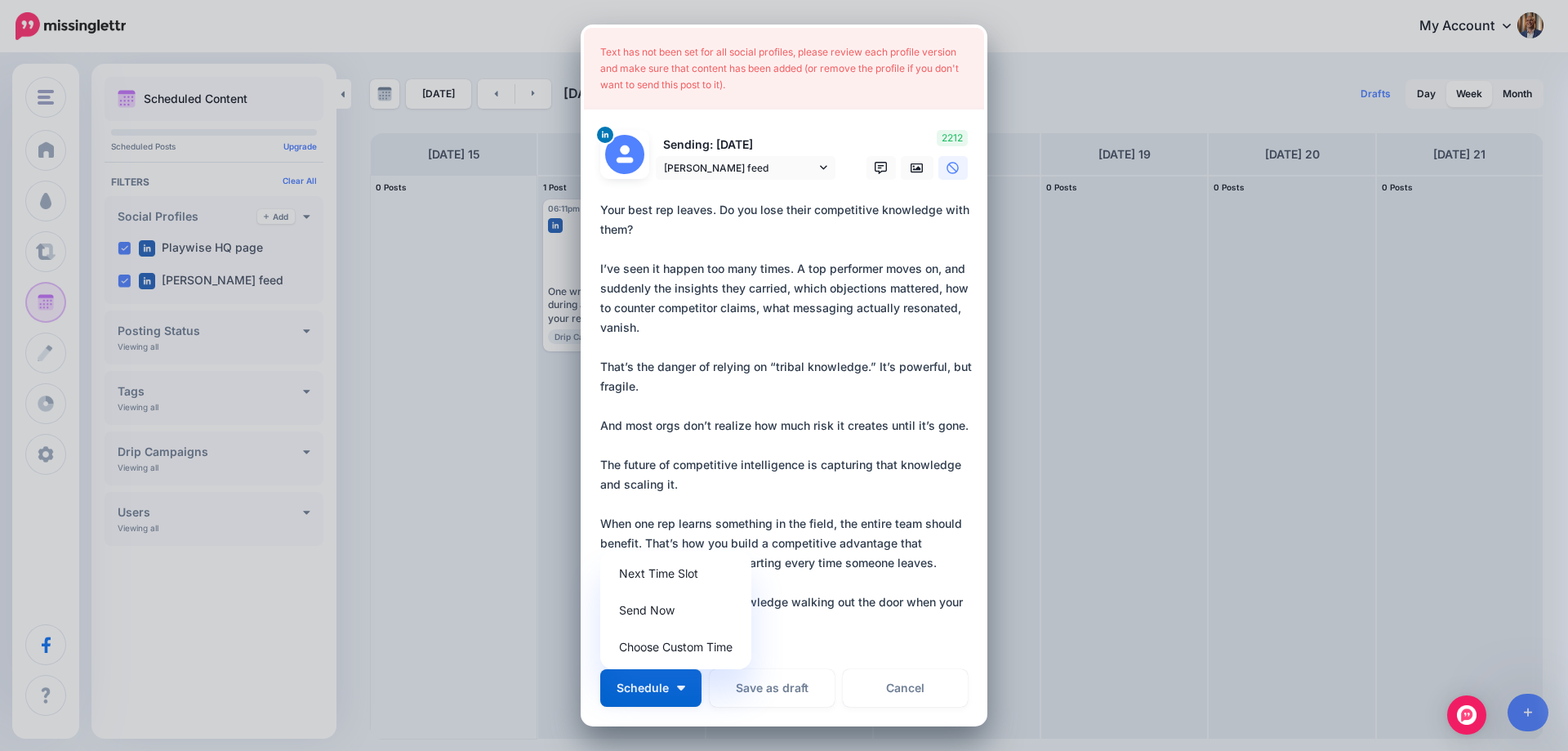
click at [704, 463] on textarea "**********" at bounding box center [787, 425] width 376 height 451
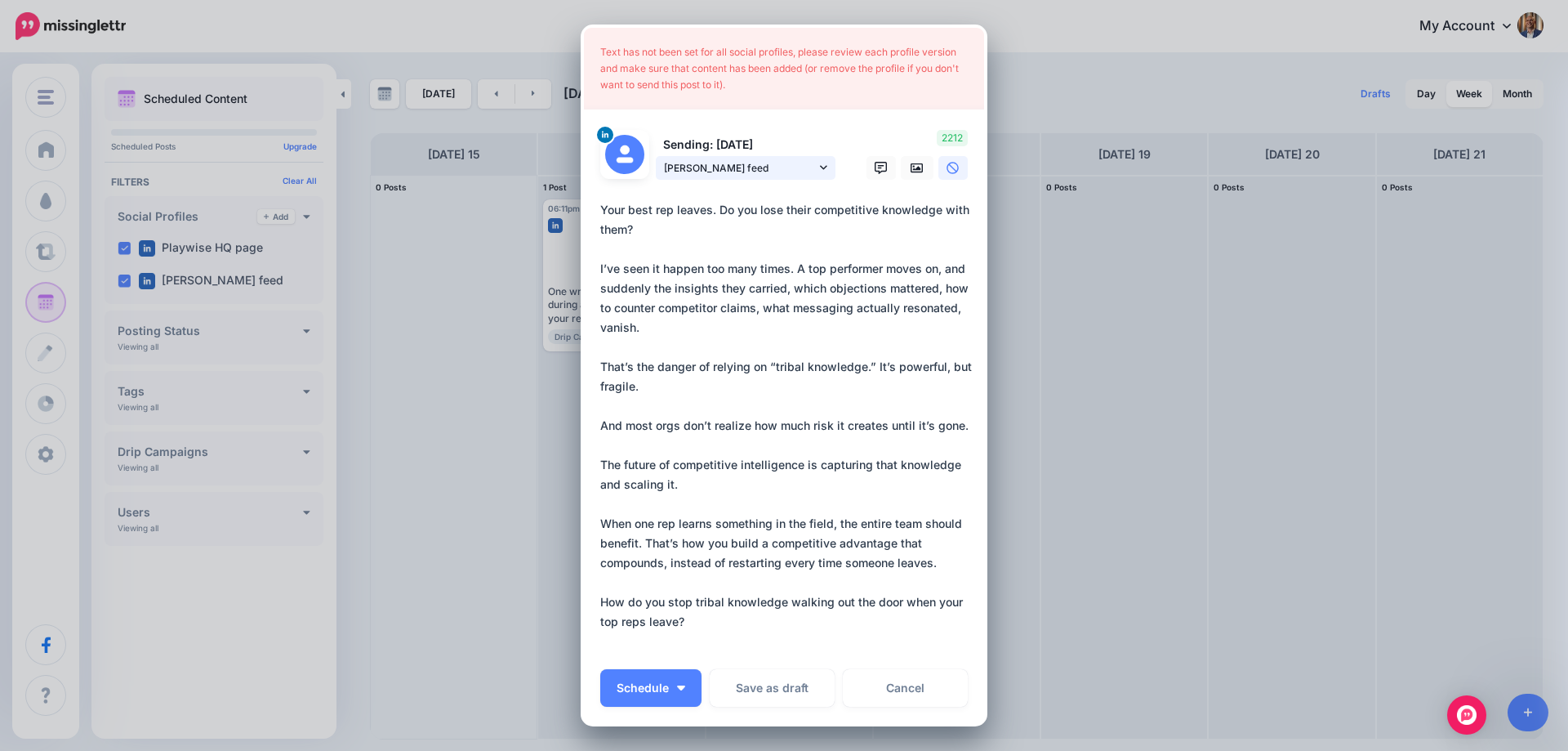
click at [789, 164] on span "[PERSON_NAME] feed" at bounding box center [739, 168] width 152 height 17
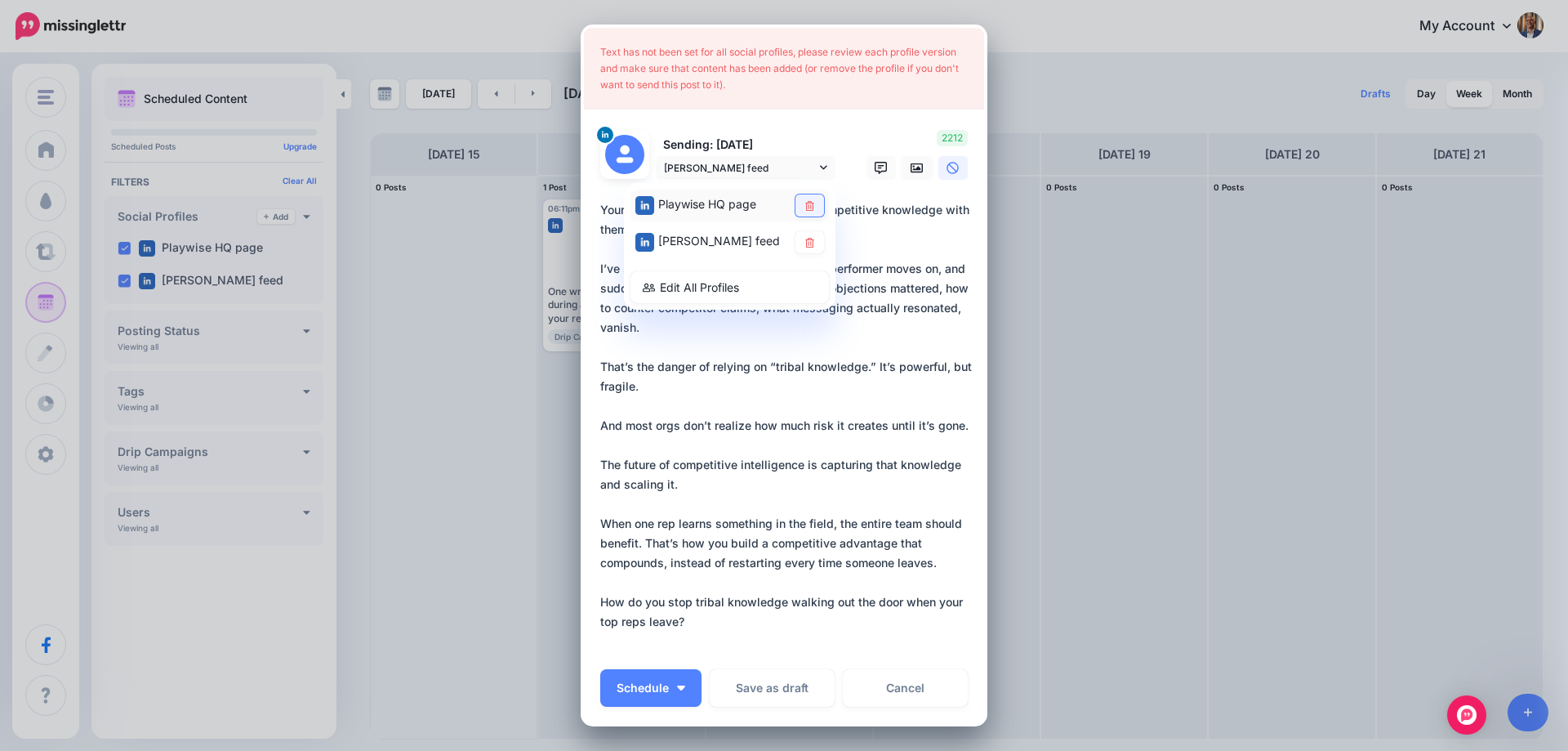
click at [795, 211] on link at bounding box center [809, 204] width 28 height 22
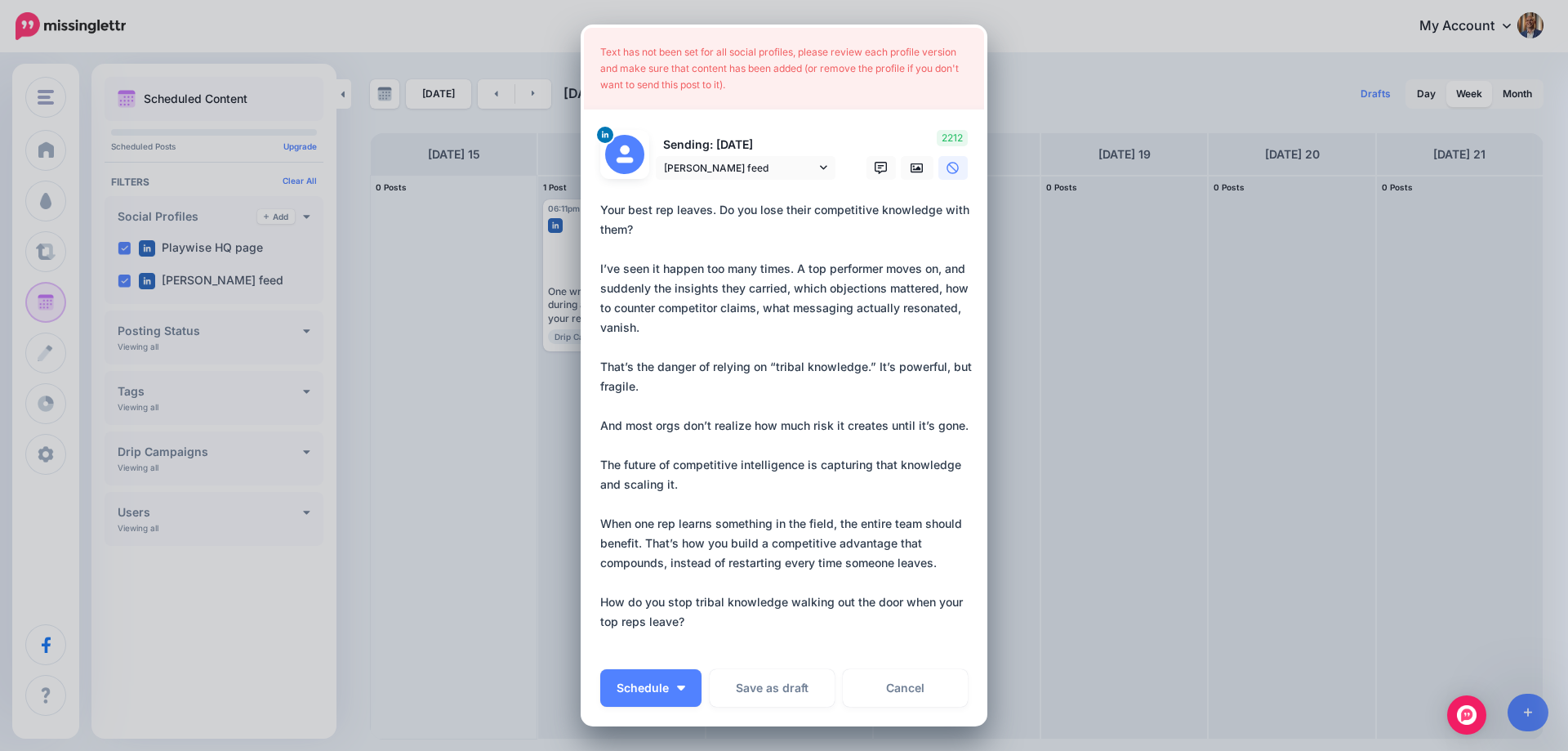
click at [777, 245] on textarea "**********" at bounding box center [787, 425] width 376 height 451
click at [652, 682] on span "Schedule" at bounding box center [642, 688] width 52 height 11
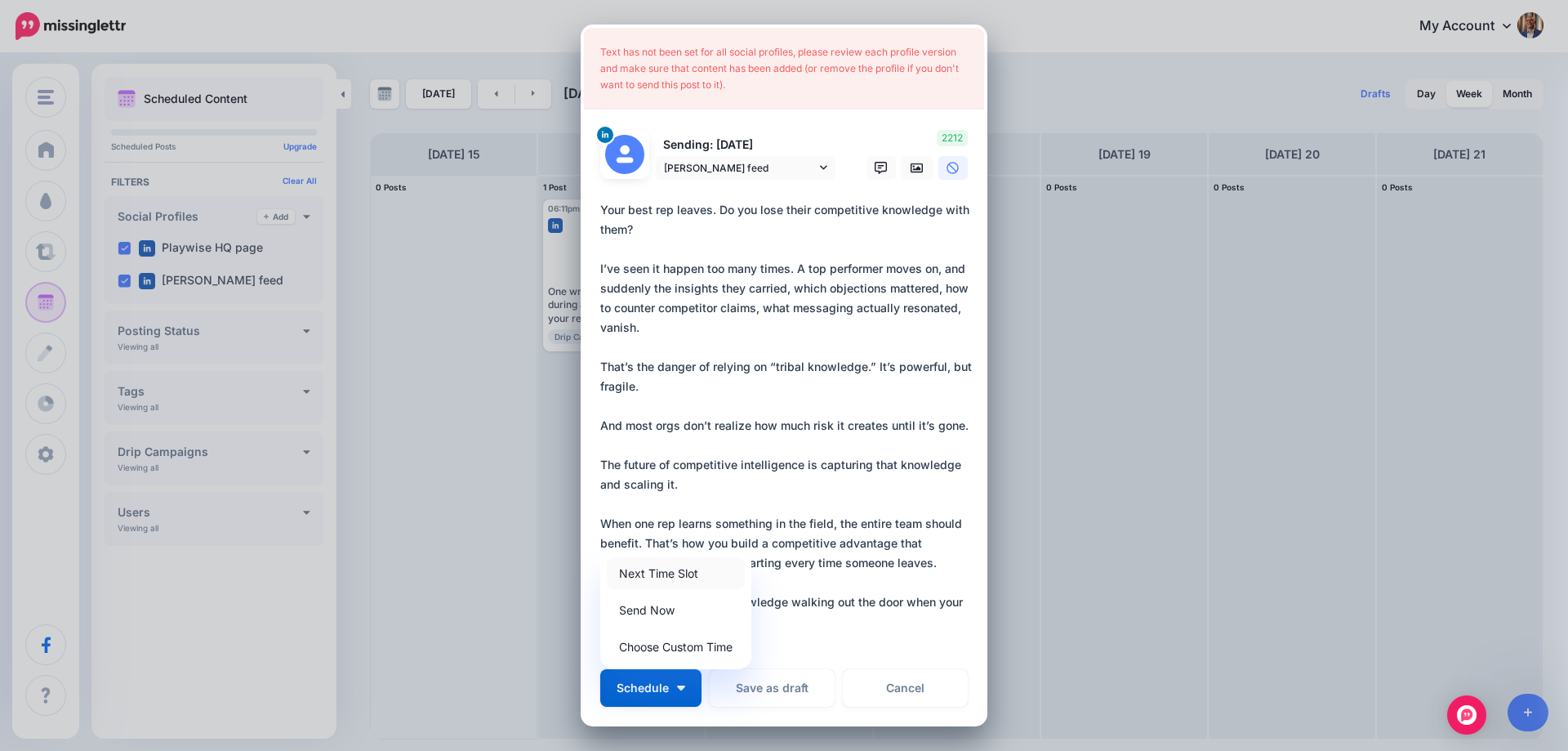
click at [675, 563] on link "Next Time Slot" at bounding box center [675, 573] width 138 height 32
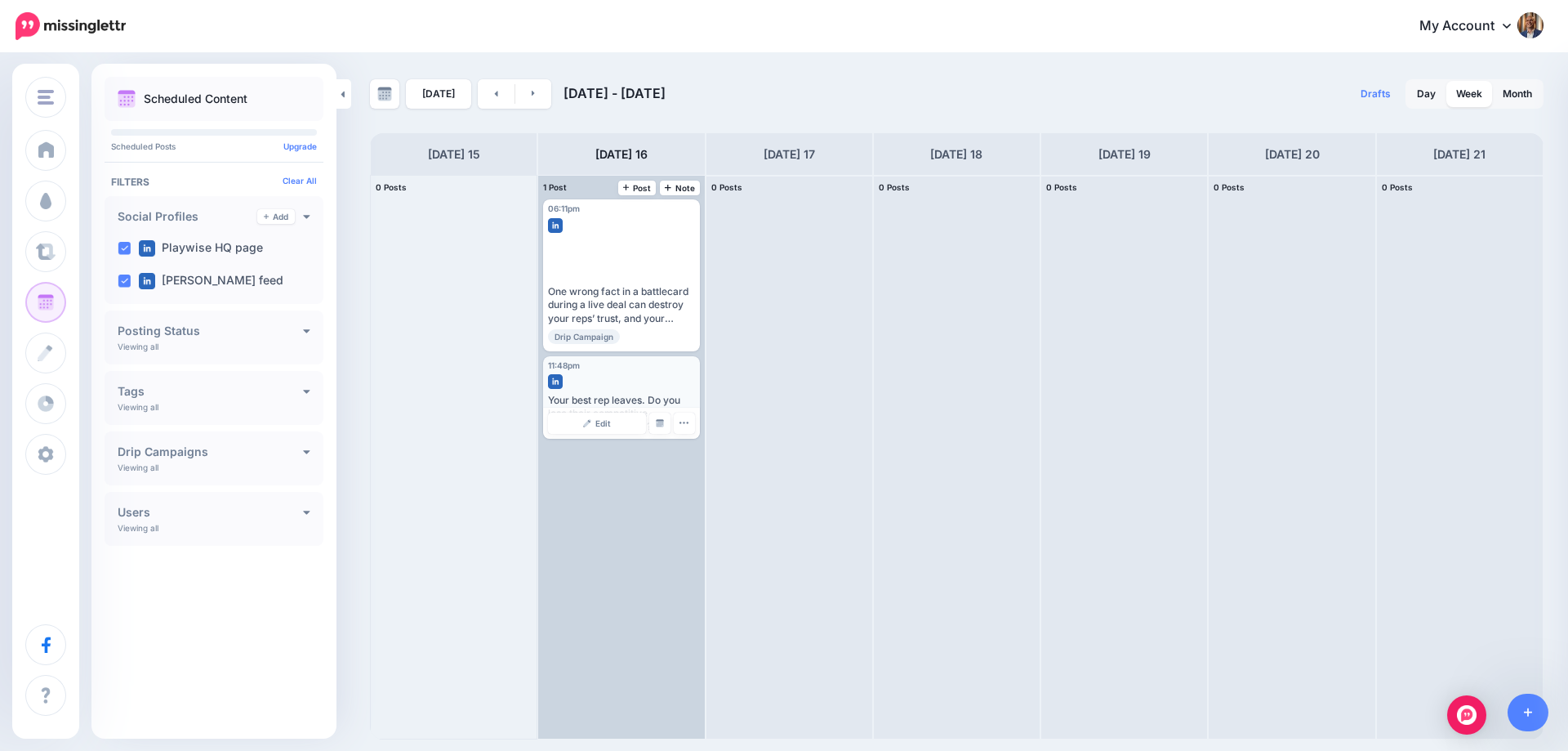
click at [595, 409] on div "Edit Manage Dates Assign to User Delete Post" at bounding box center [622, 423] width 156 height 31
click at [596, 430] on link "Edit" at bounding box center [596, 423] width 97 height 22
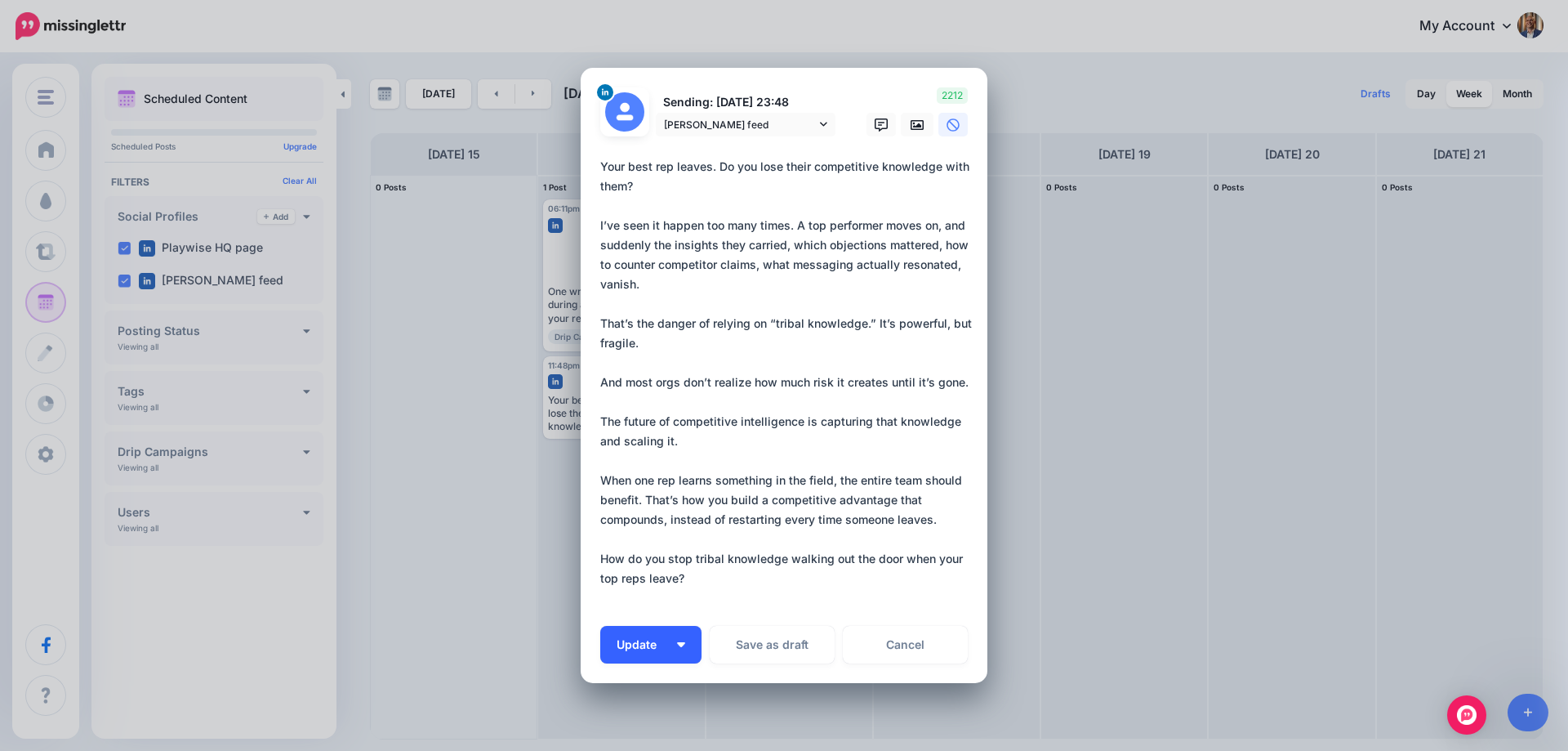
click at [672, 649] on button "Update" at bounding box center [651, 645] width 102 height 38
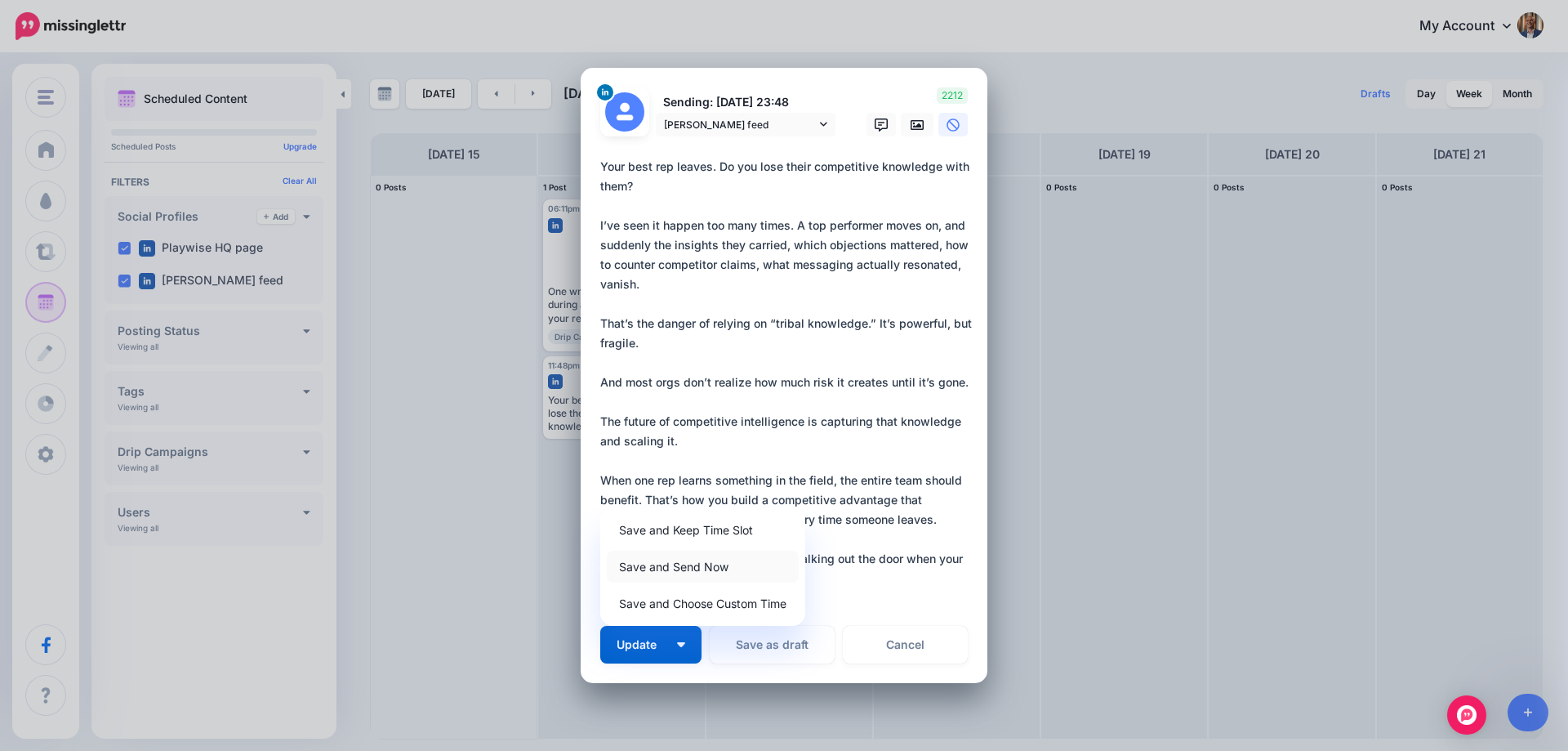
click at [673, 568] on link "Save and Send Now" at bounding box center [703, 566] width 192 height 32
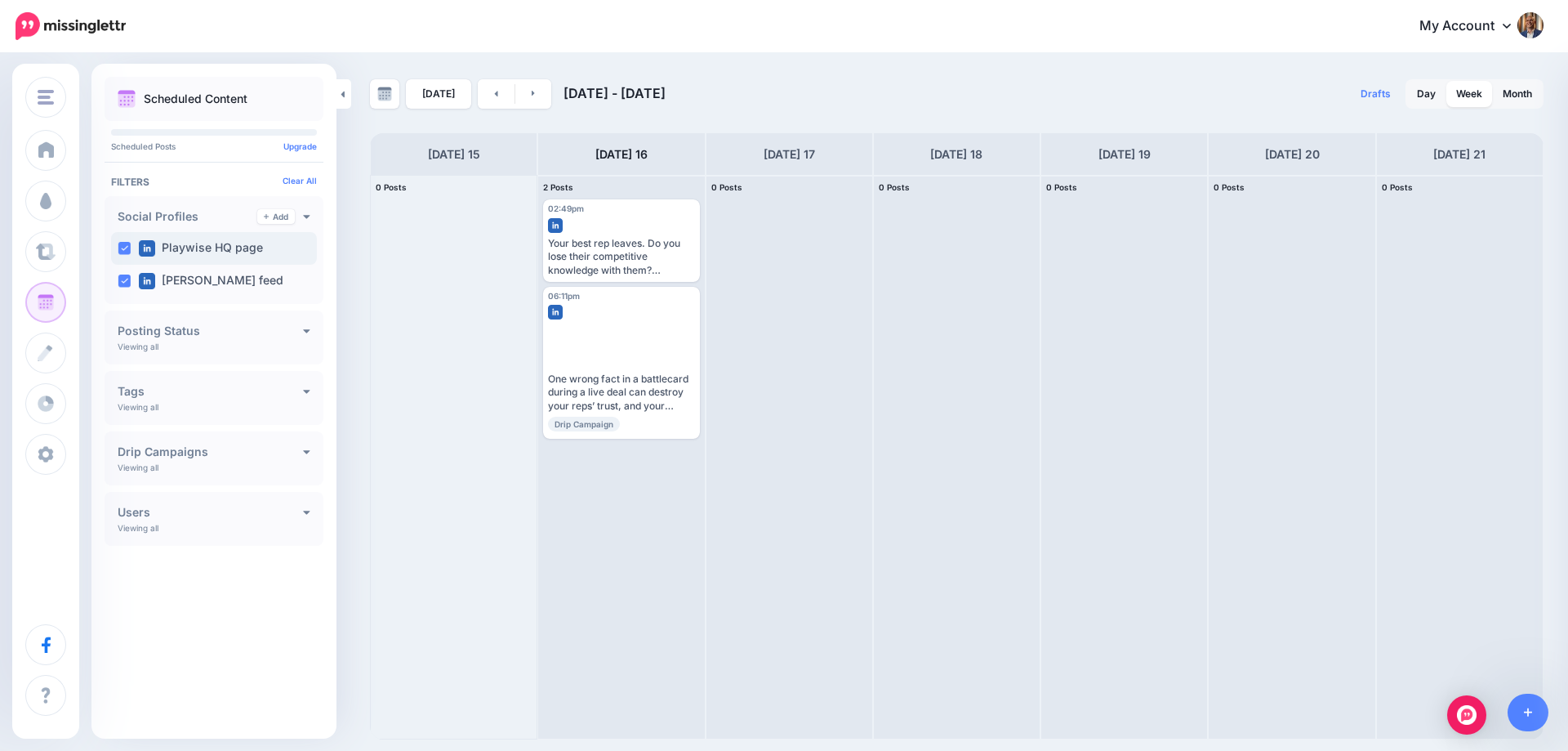
click at [124, 249] on ins at bounding box center [124, 249] width 13 height 13
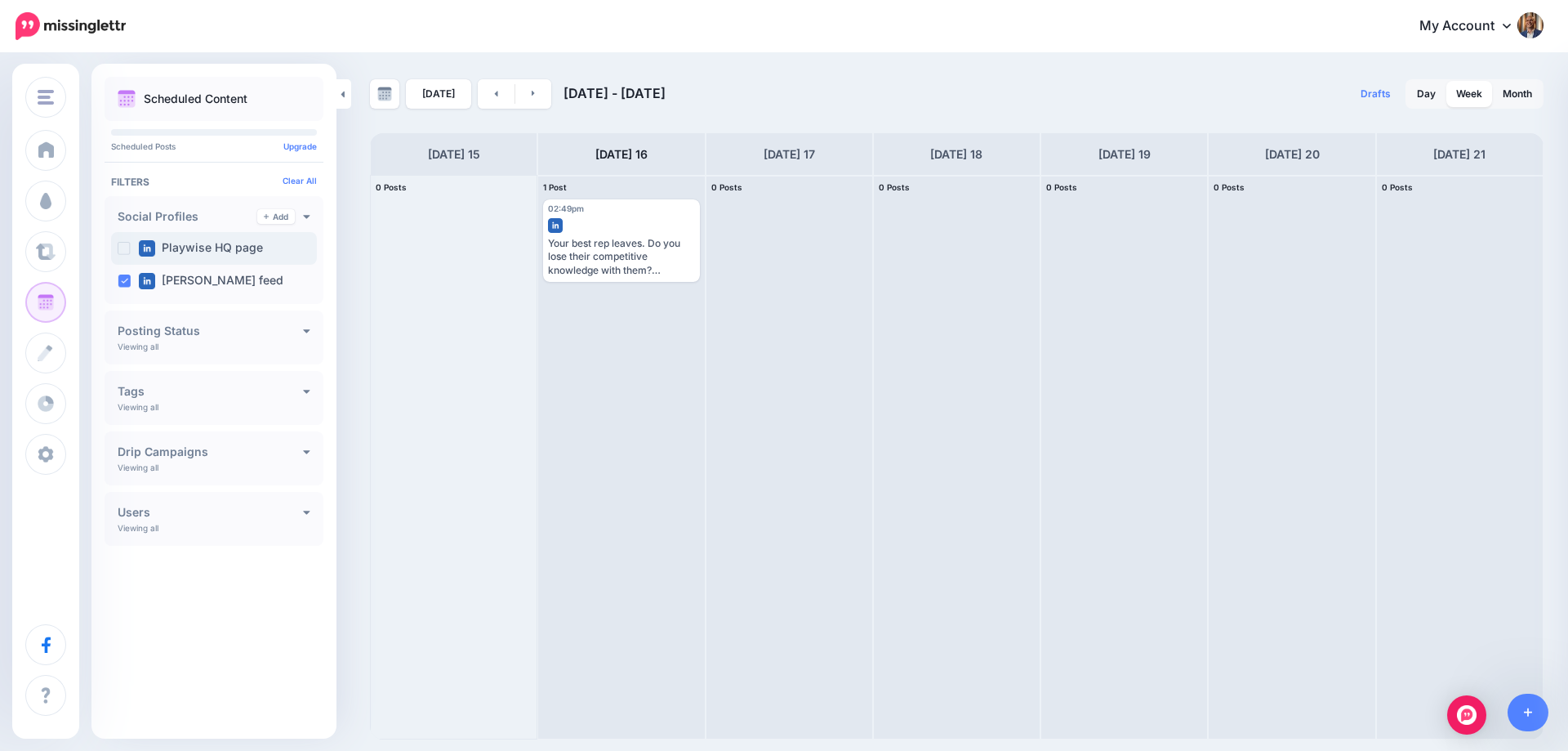
click at [124, 249] on ins at bounding box center [124, 249] width 13 height 13
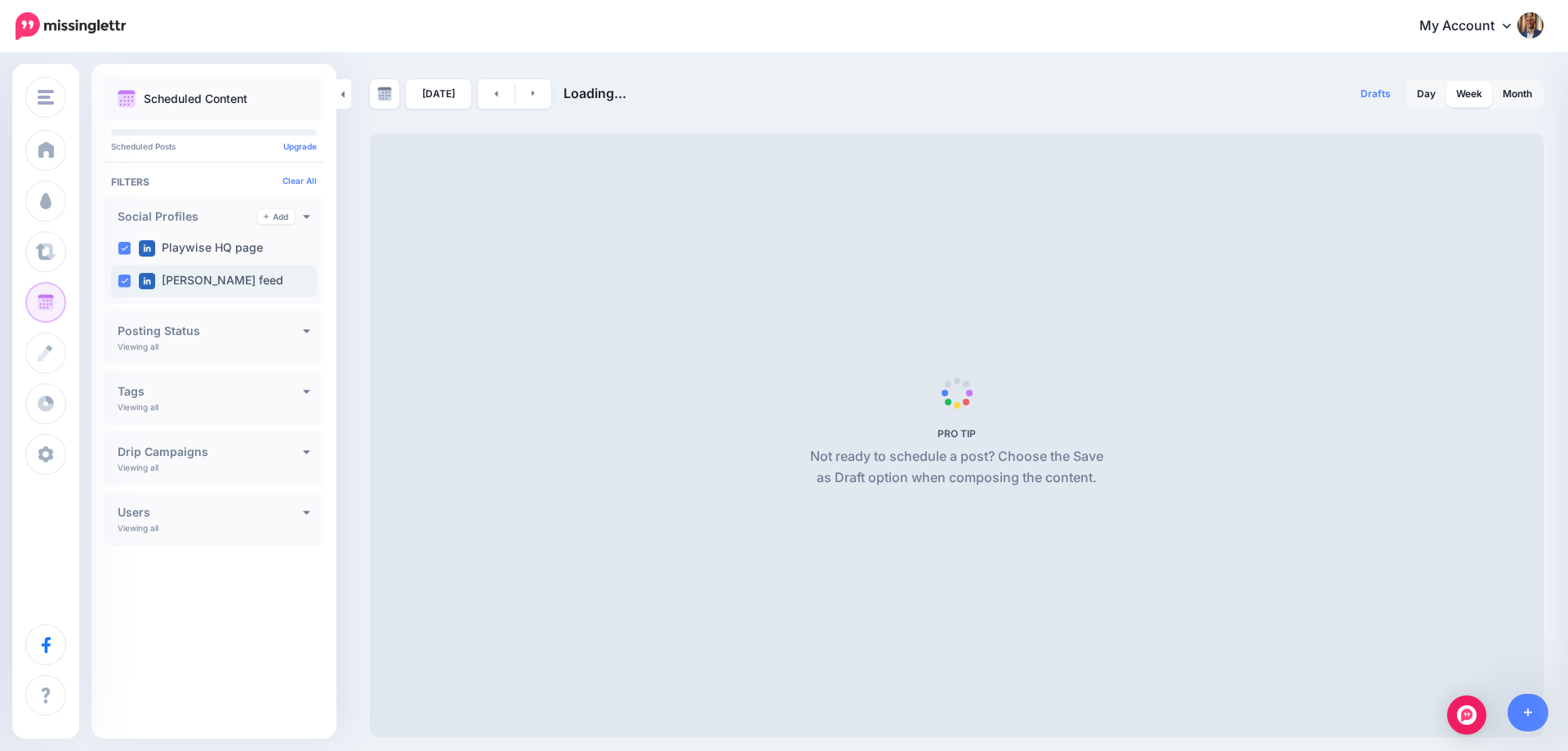
click at [125, 281] on ins at bounding box center [124, 281] width 13 height 13
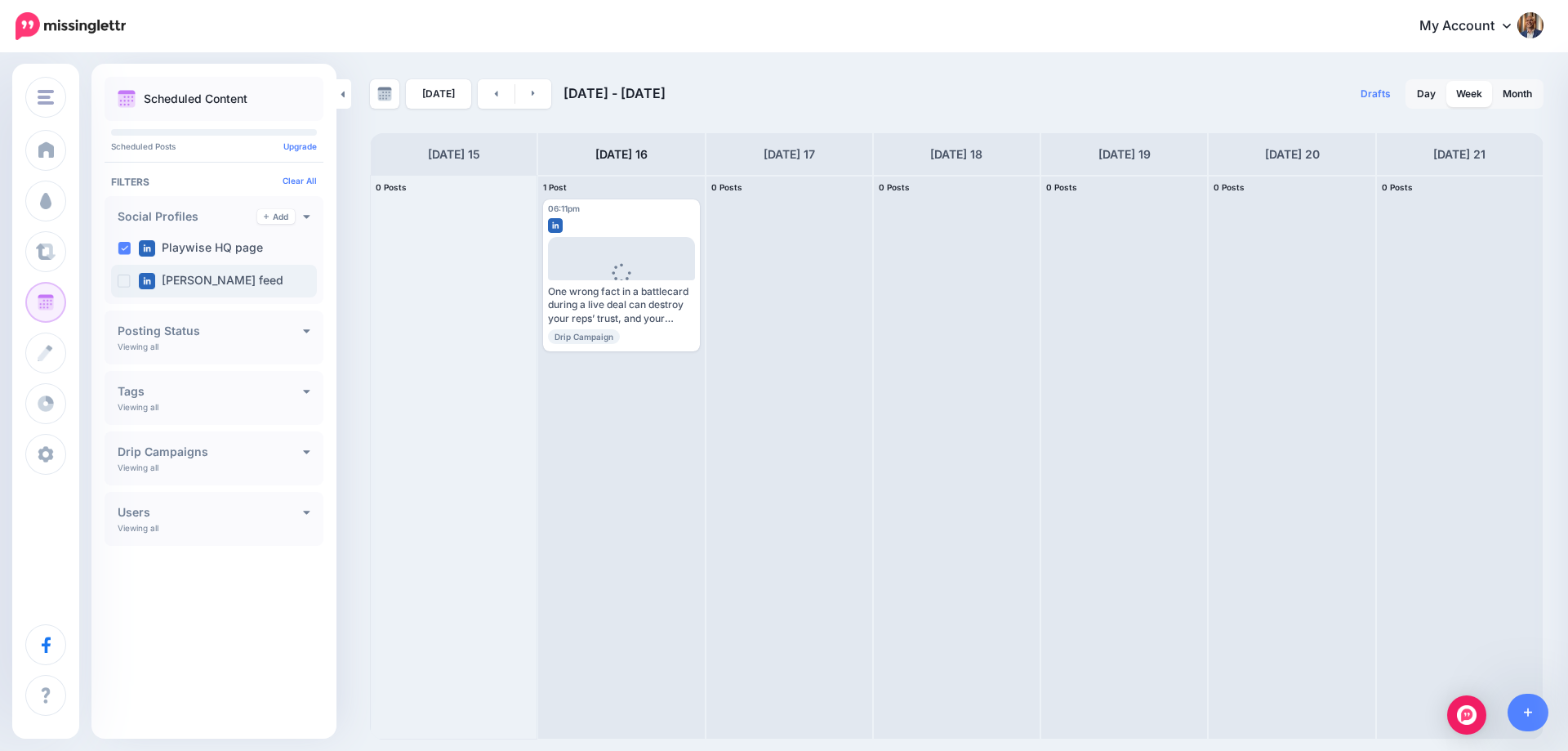
click at [125, 281] on ins at bounding box center [124, 281] width 13 height 13
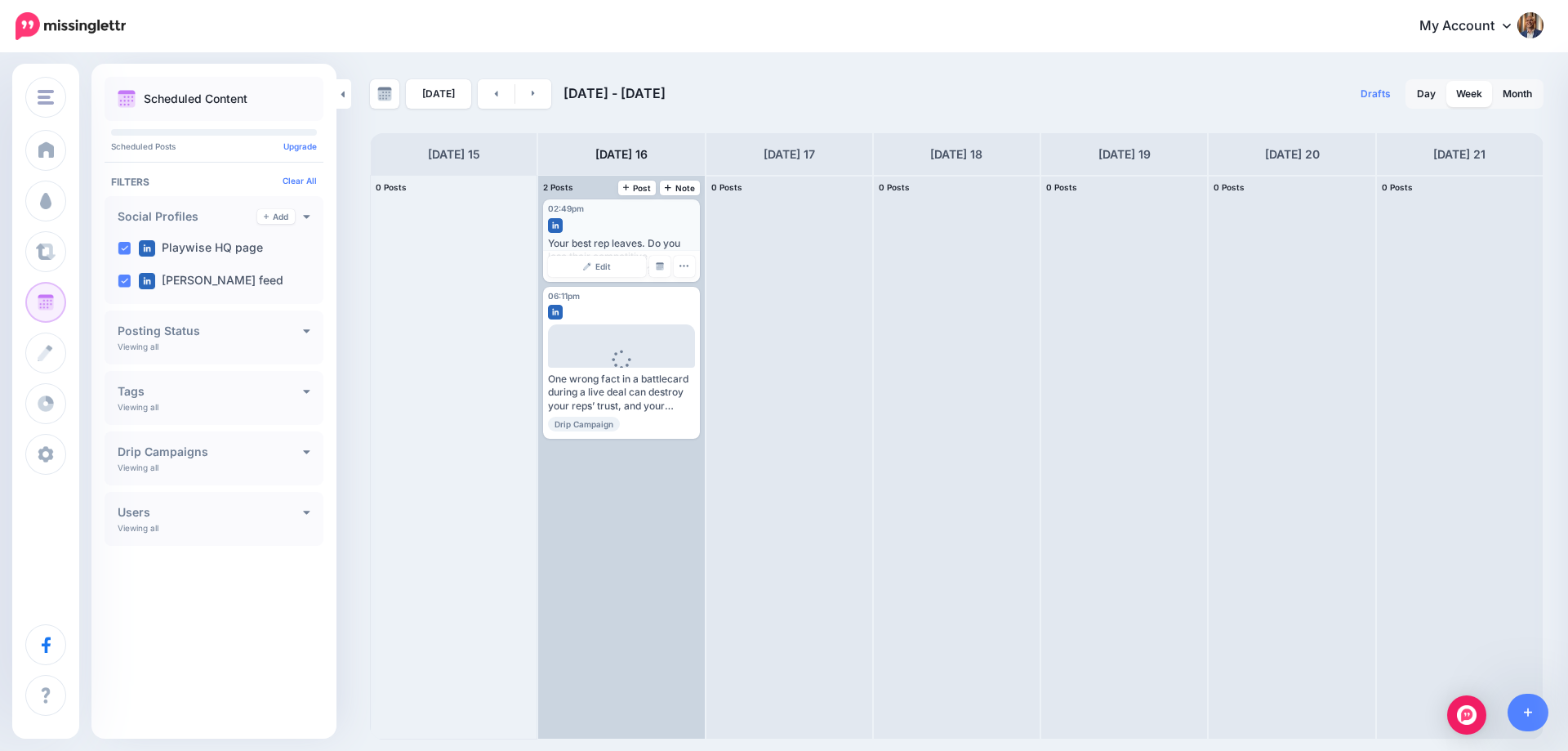
click at [617, 235] on div "02:49pm [DATE] 02:49pm Your best rep leaves. Do you lose their competitive know…" at bounding box center [622, 241] width 156 height 83
